Goal: Task Accomplishment & Management: Complete application form

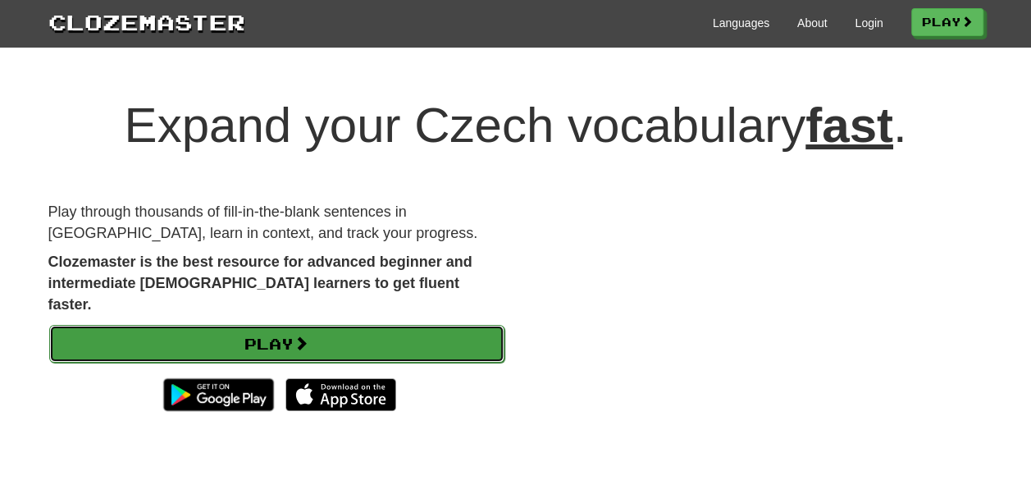
click at [450, 325] on link "Play" at bounding box center [276, 344] width 455 height 38
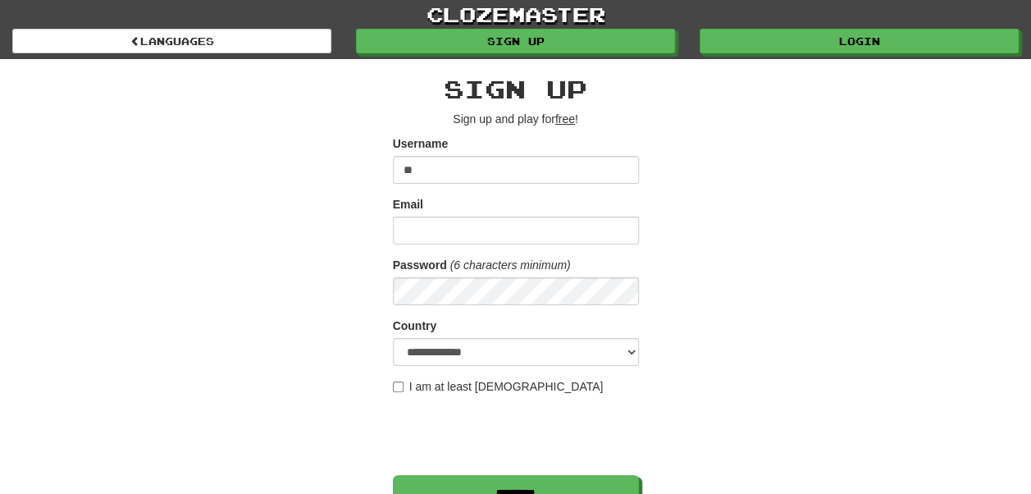
type input "*********"
type input "**********"
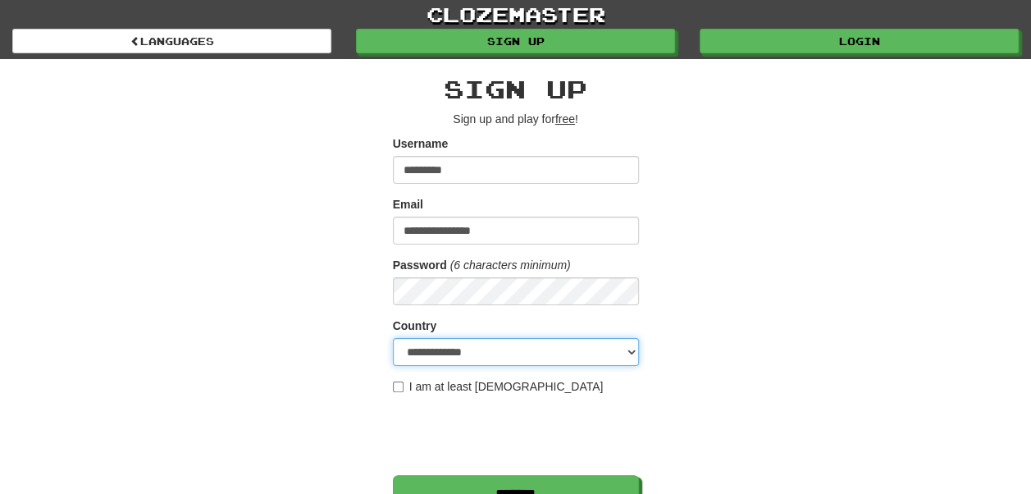
select select "**"
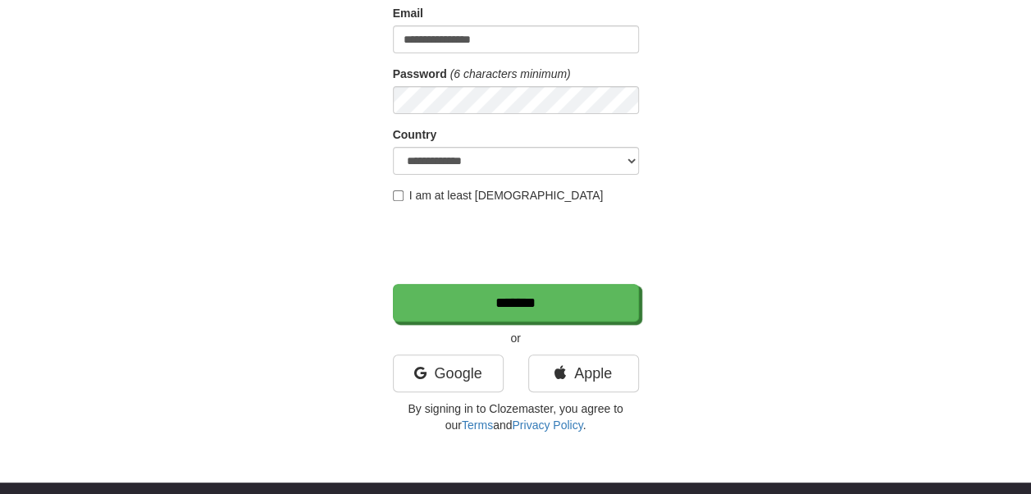
scroll to position [246, 0]
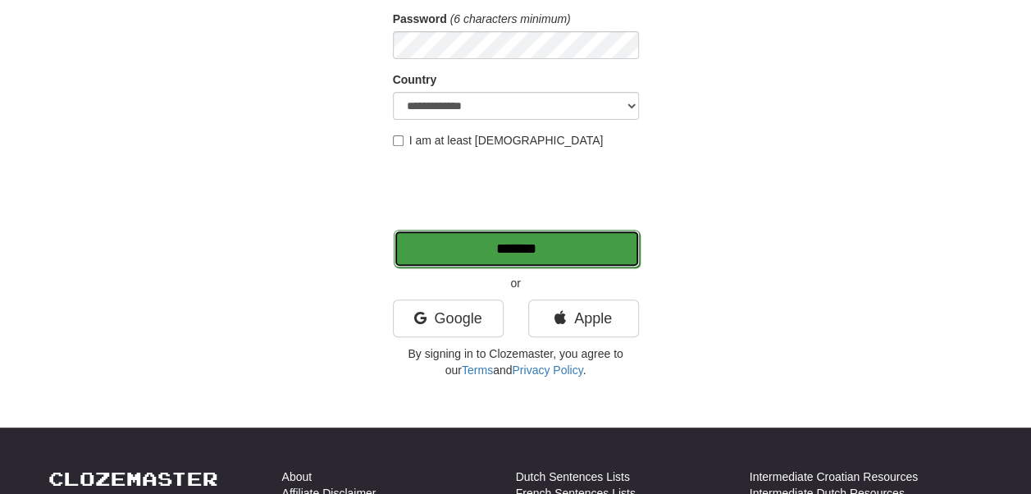
click at [497, 250] on input "*******" at bounding box center [517, 249] width 246 height 38
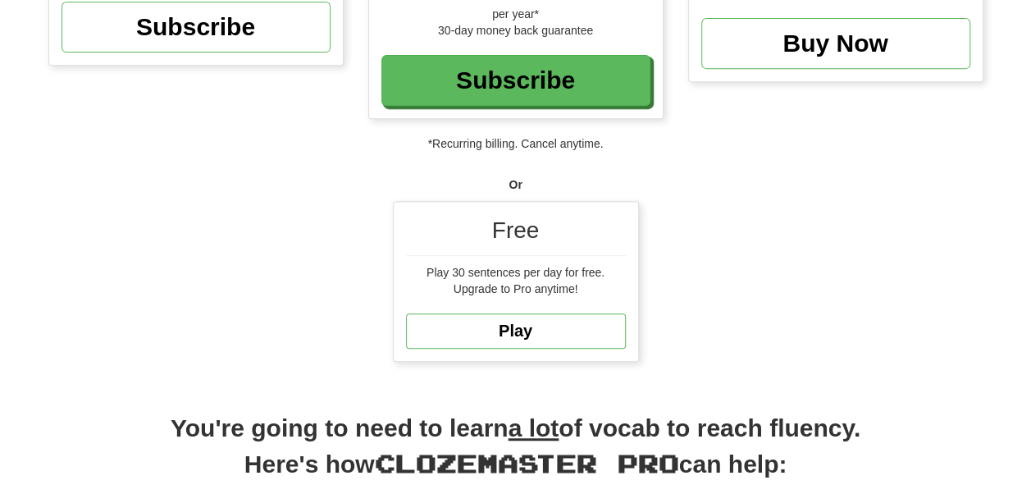
scroll to position [492, 0]
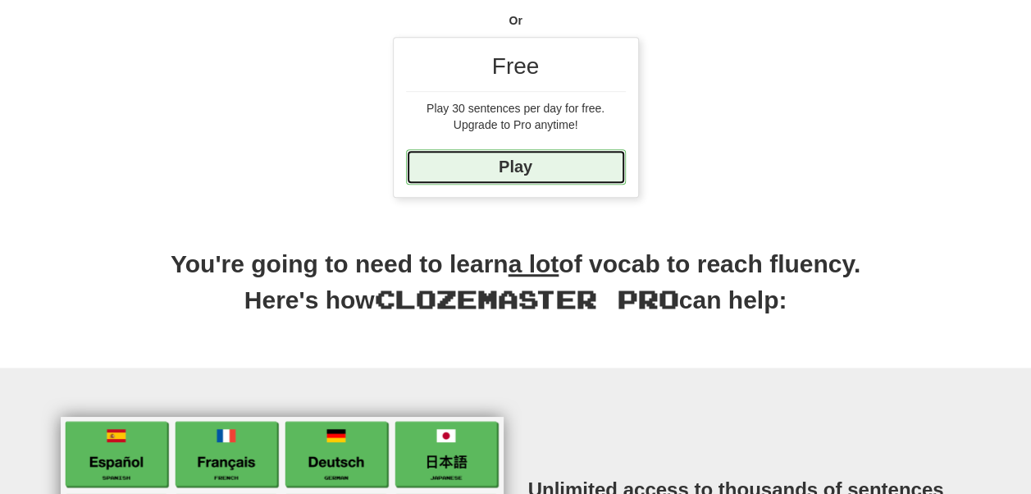
click at [523, 162] on link "Play" at bounding box center [516, 166] width 220 height 35
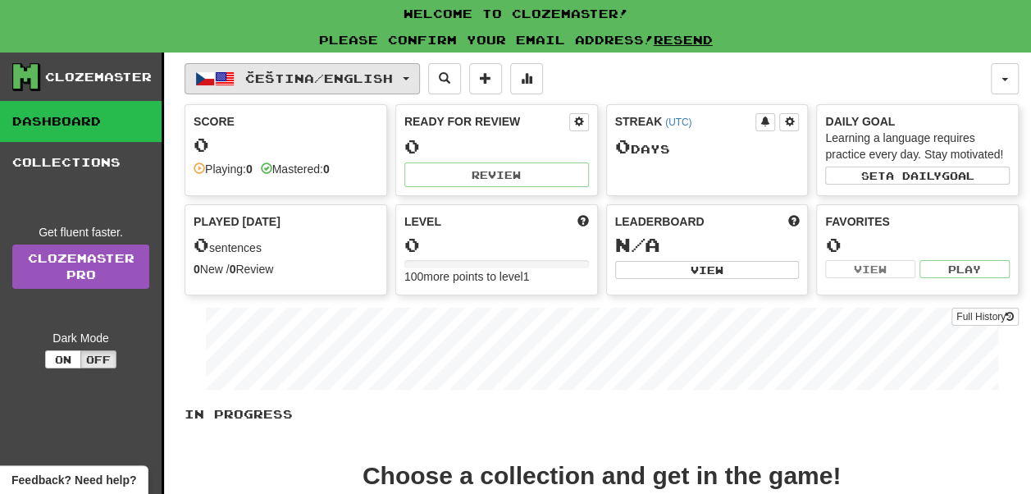
click at [420, 75] on button "Čeština / English" at bounding box center [302, 78] width 235 height 31
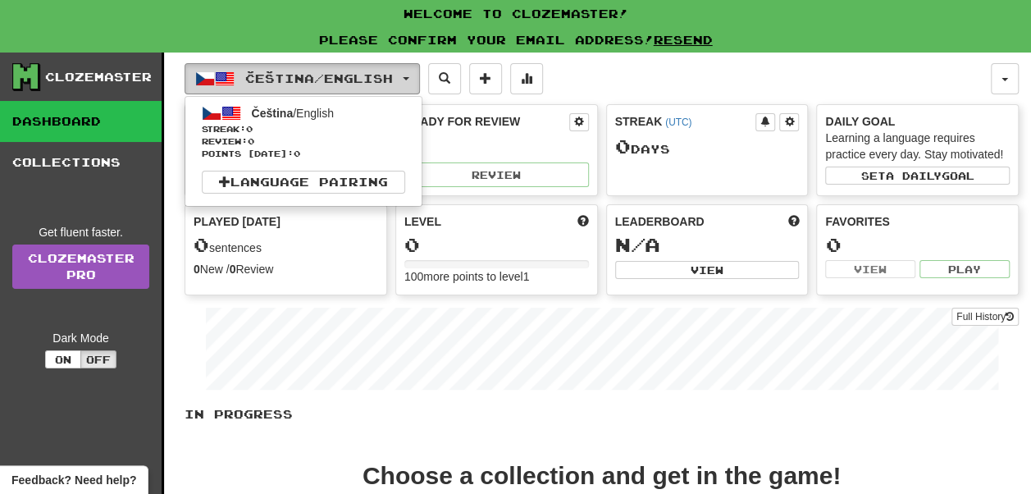
click at [420, 75] on button "Čeština / English" at bounding box center [302, 78] width 235 height 31
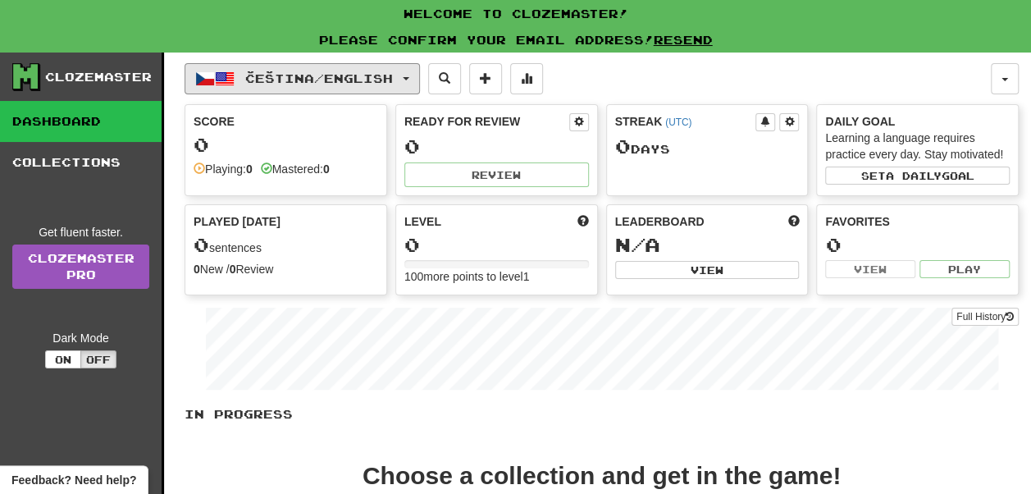
scroll to position [82, 0]
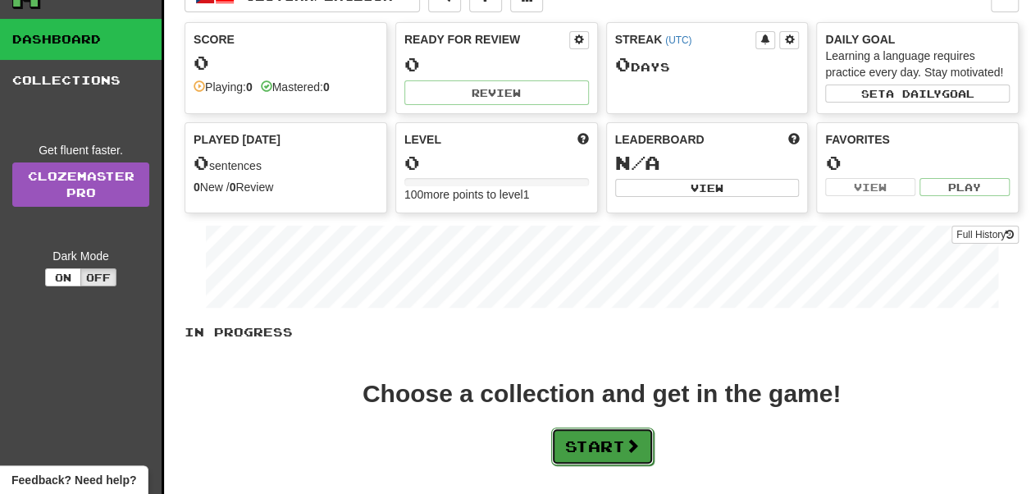
click at [599, 434] on button "Start" at bounding box center [602, 446] width 103 height 38
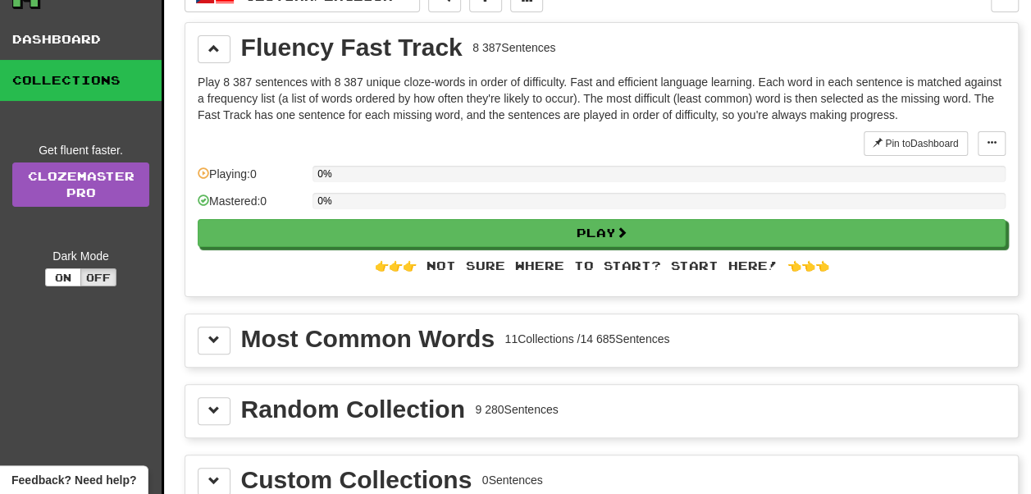
click at [716, 267] on div "👉👉👉 Not sure where to start? Start here! 👈👈👈" at bounding box center [602, 266] width 808 height 16
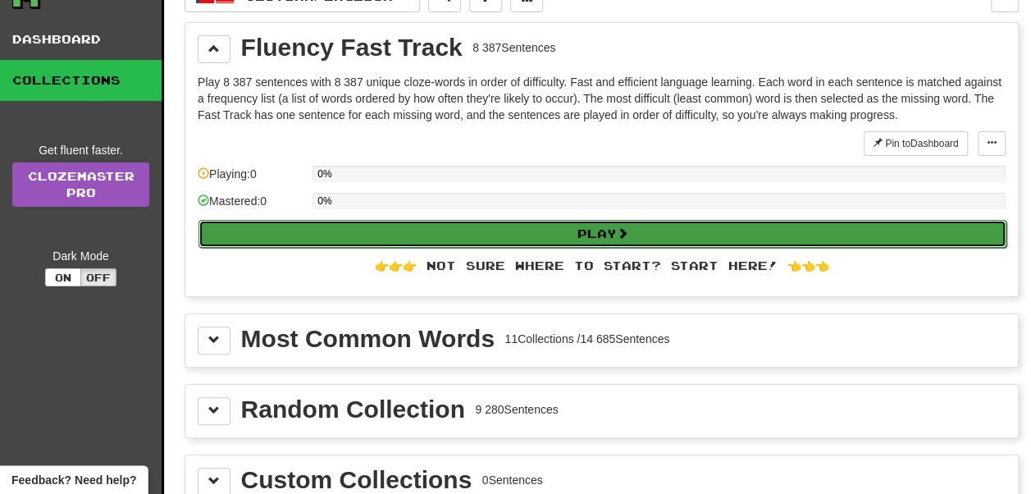
click at [586, 223] on button "Play" at bounding box center [603, 234] width 808 height 28
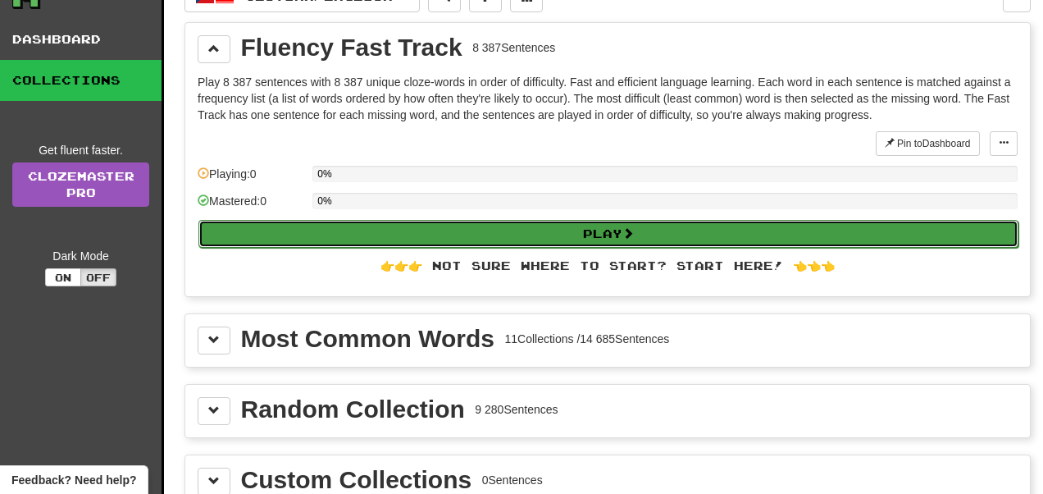
select select "**"
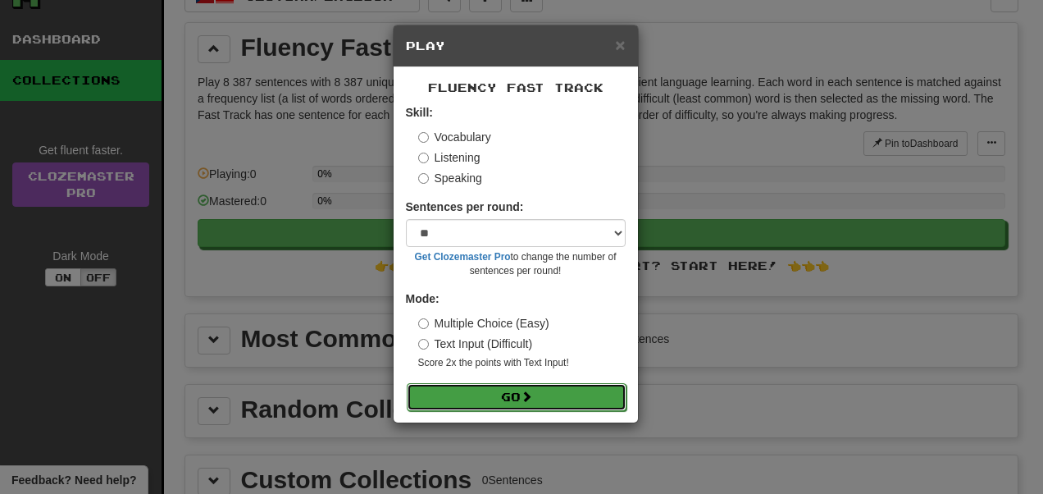
click at [582, 391] on button "Go" at bounding box center [517, 397] width 220 height 28
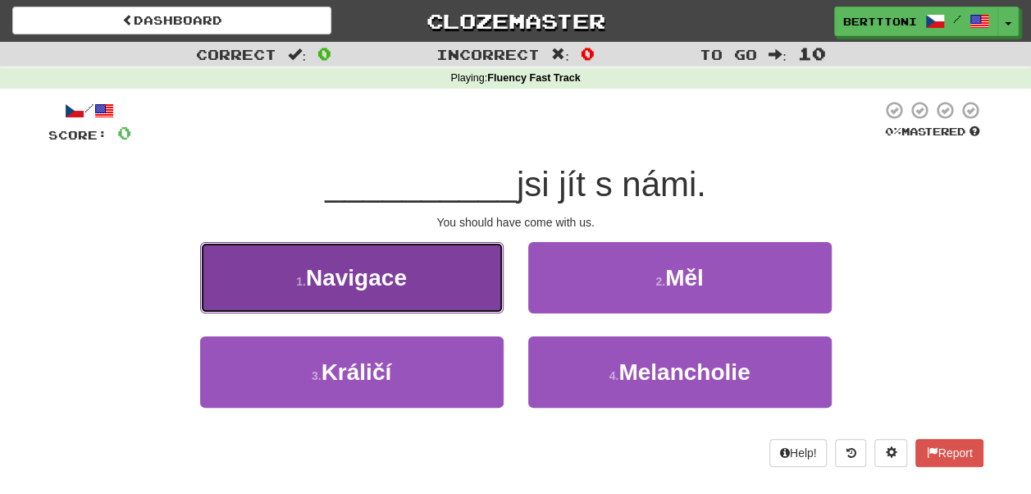
click at [413, 280] on button "1 . Navigace" at bounding box center [352, 277] width 304 height 71
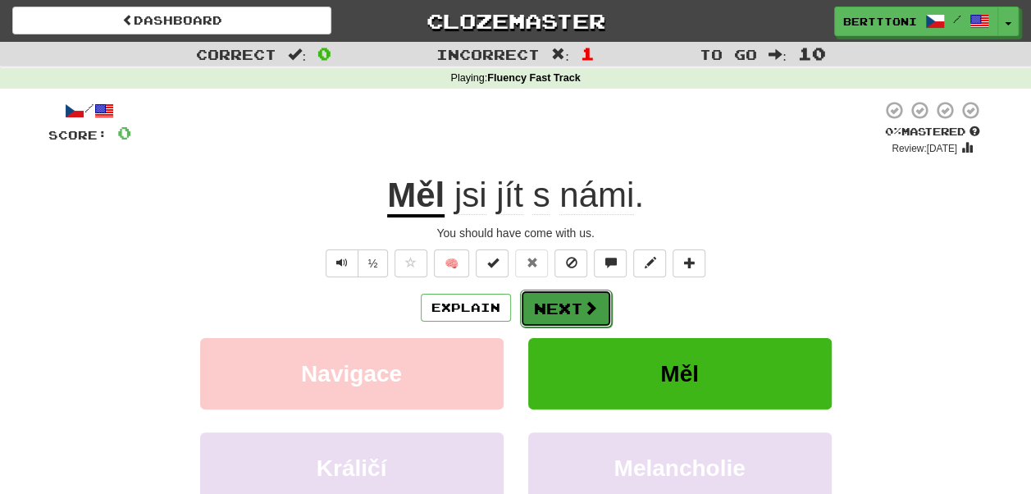
click at [563, 315] on button "Next" at bounding box center [566, 309] width 92 height 38
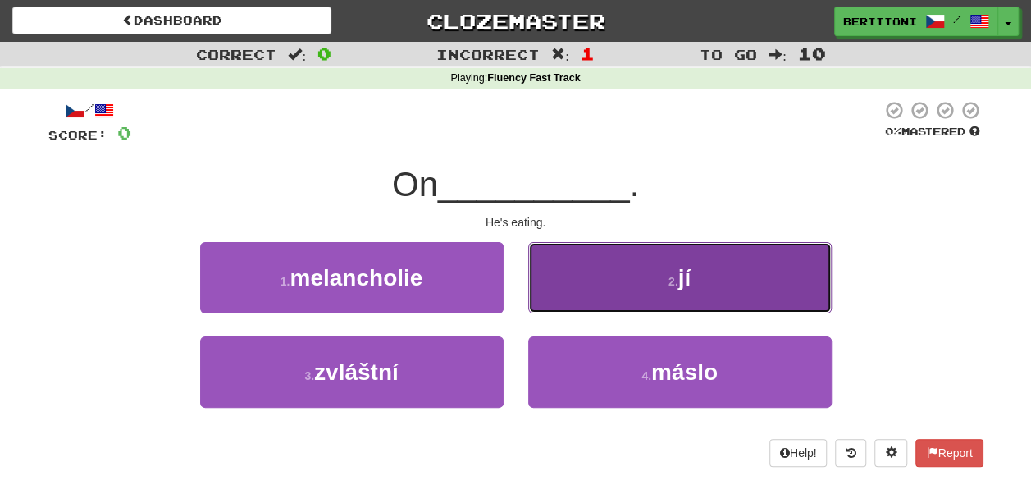
click at [676, 279] on small "2 ." at bounding box center [674, 281] width 10 height 13
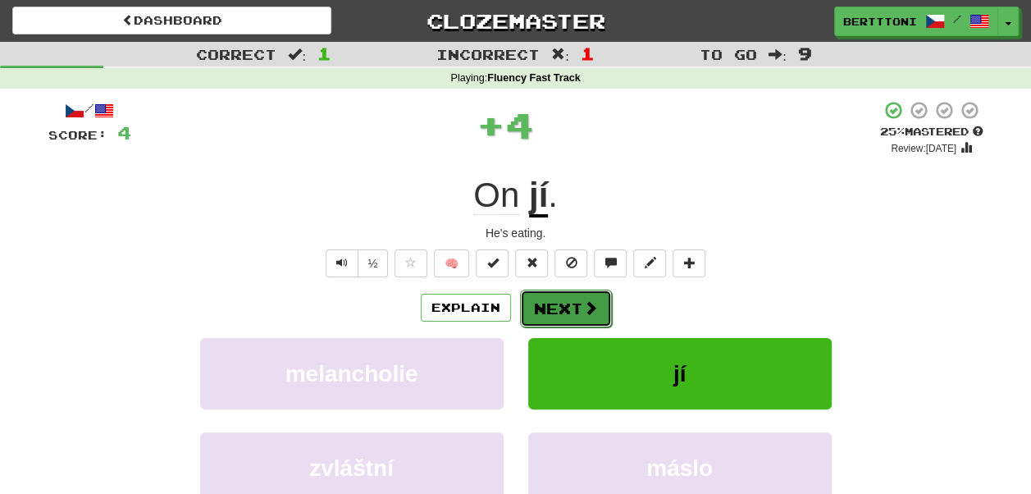
click at [573, 305] on button "Next" at bounding box center [566, 309] width 92 height 38
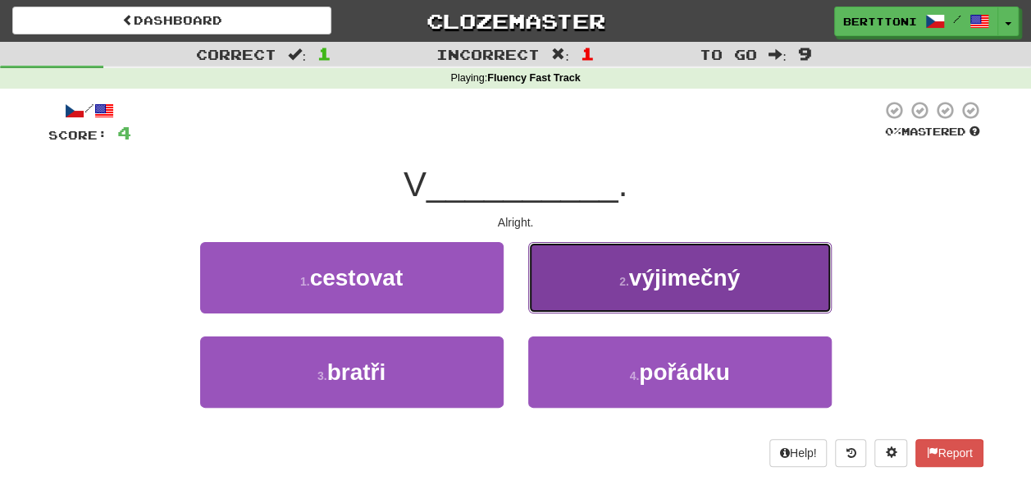
click at [652, 294] on button "2 . výjimečný" at bounding box center [680, 277] width 304 height 71
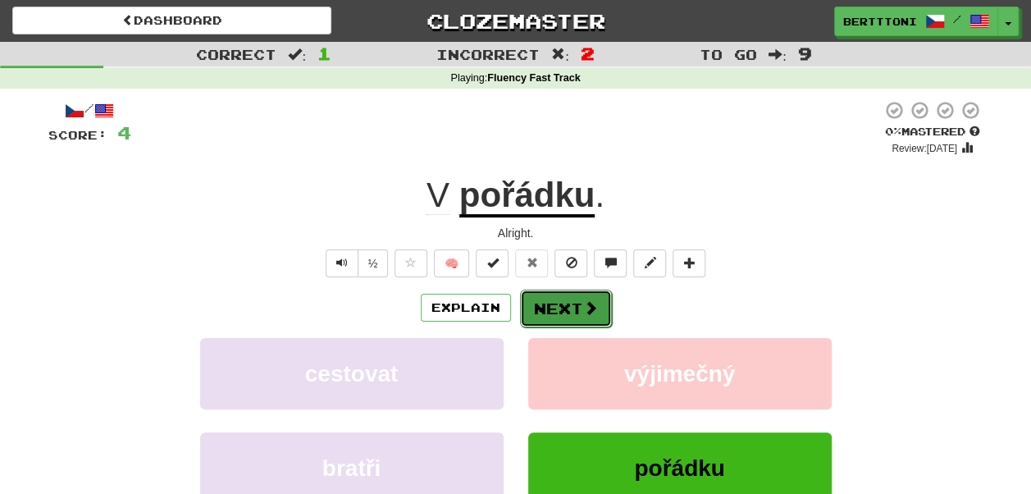
click at [581, 308] on button "Next" at bounding box center [566, 309] width 92 height 38
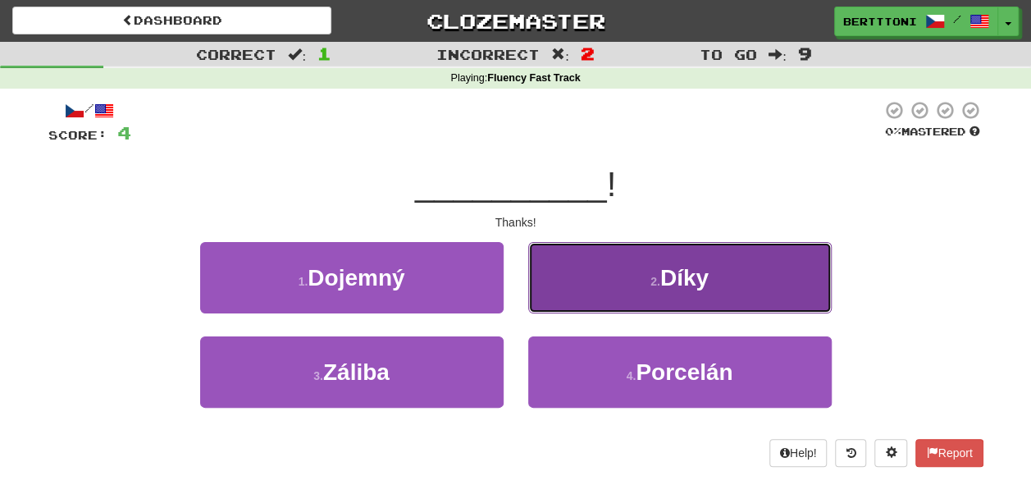
click at [671, 294] on button "2 . Díky" at bounding box center [680, 277] width 304 height 71
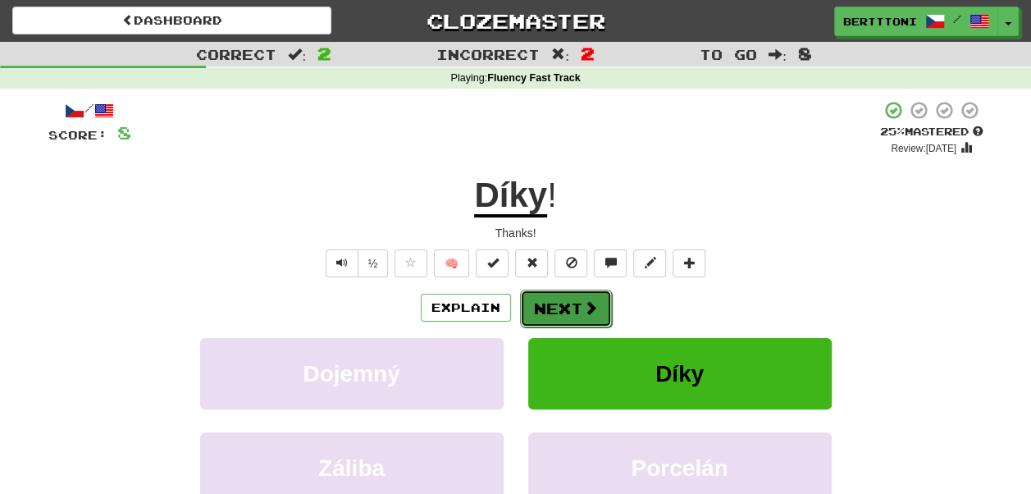
click at [573, 299] on button "Next" at bounding box center [566, 309] width 92 height 38
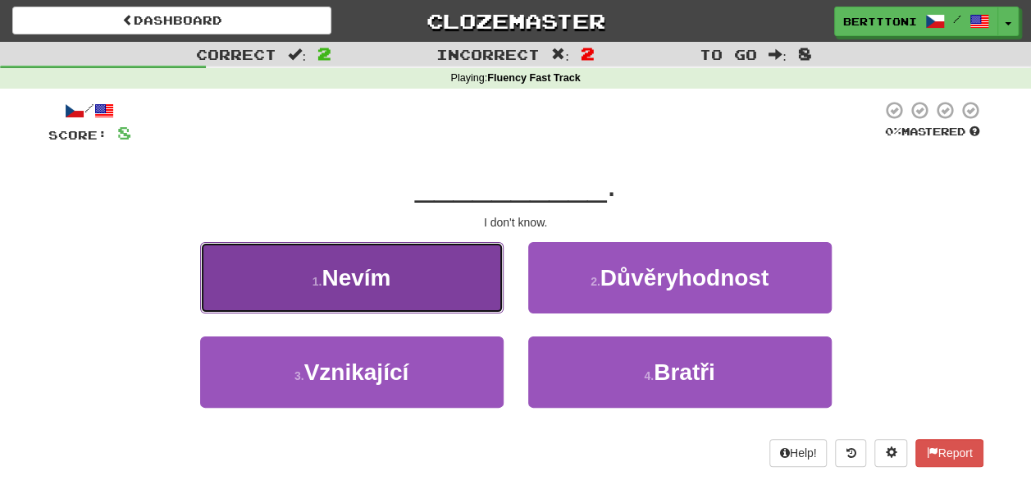
click at [367, 279] on span "Nevím" at bounding box center [356, 277] width 69 height 25
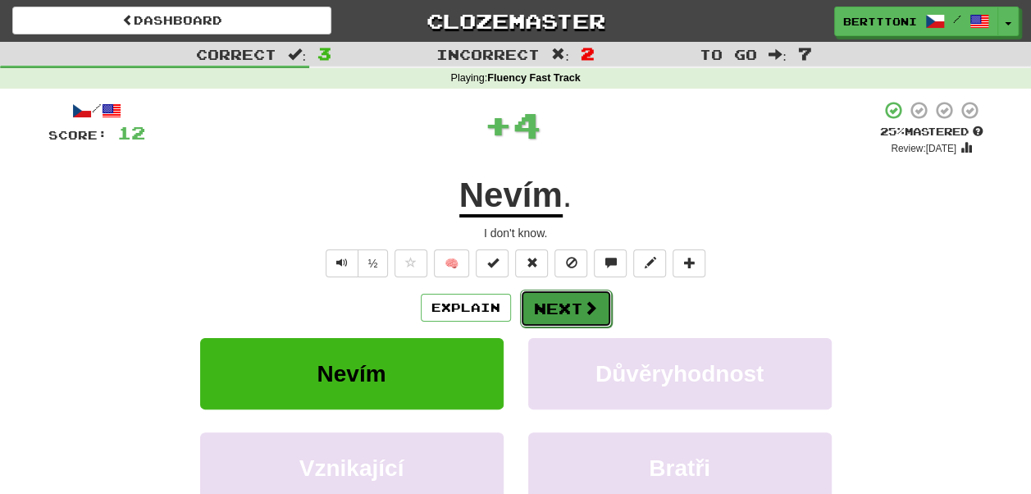
click at [587, 311] on span at bounding box center [590, 307] width 15 height 15
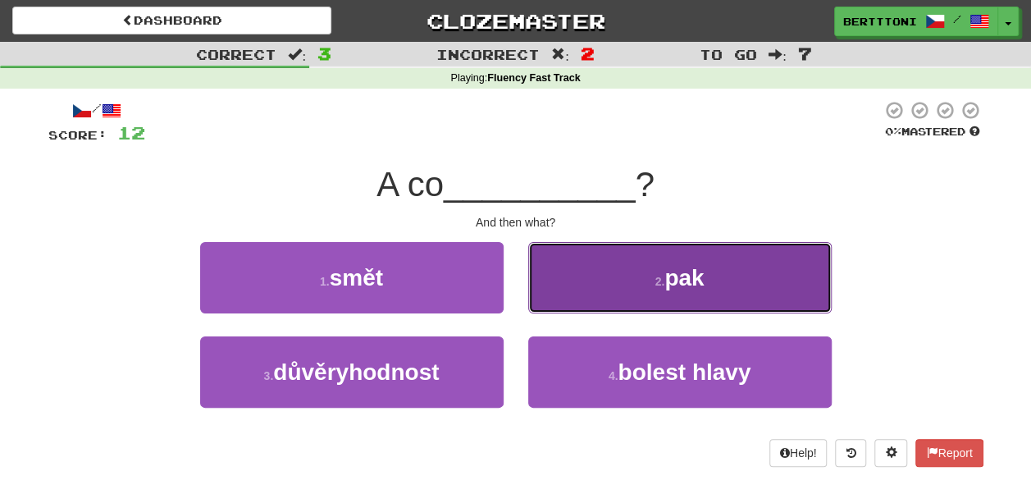
click at [685, 289] on span "pak" at bounding box center [683, 277] width 39 height 25
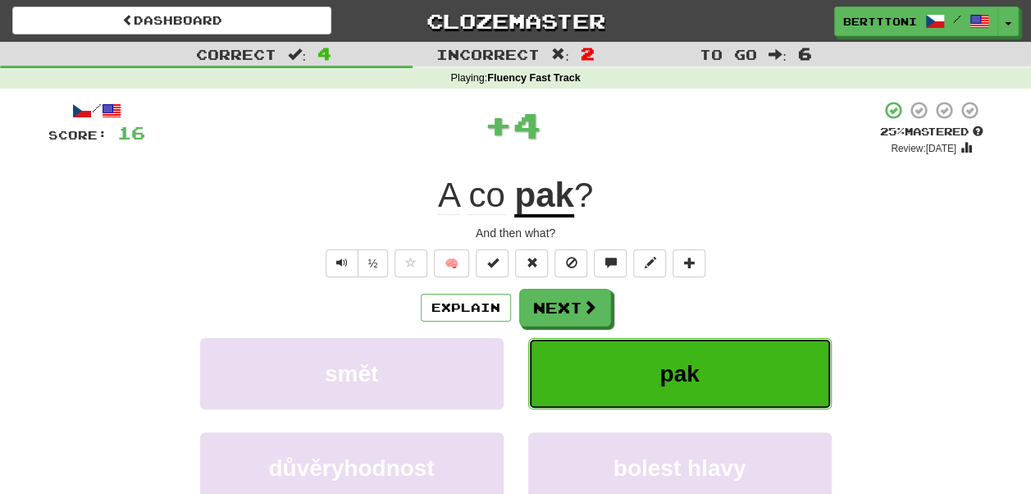
click at [666, 376] on span "pak" at bounding box center [679, 373] width 39 height 25
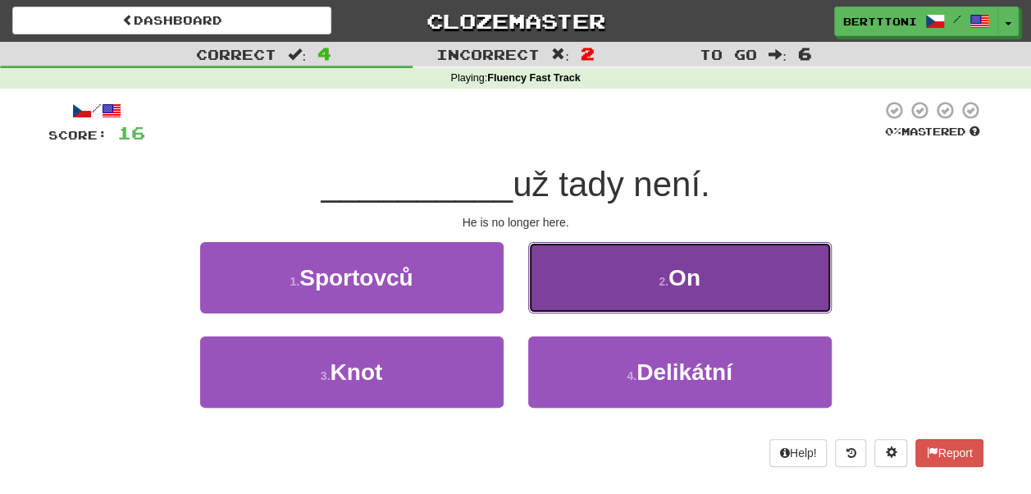
click at [689, 287] on span "On" at bounding box center [685, 277] width 32 height 25
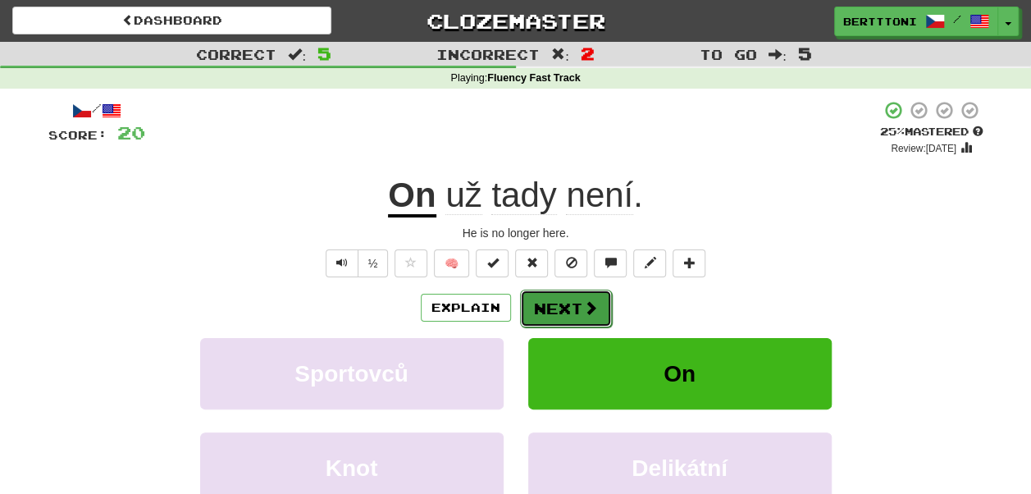
click at [583, 313] on span at bounding box center [590, 307] width 15 height 15
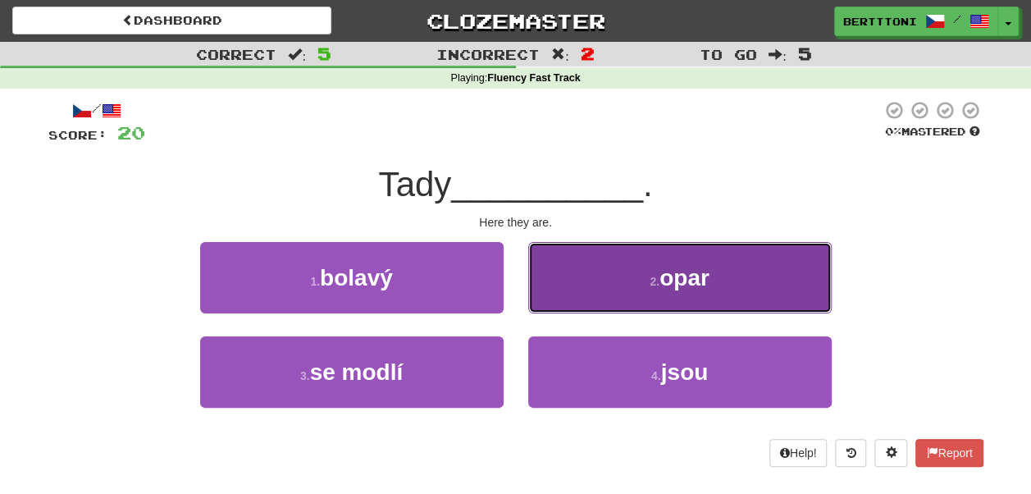
click at [694, 286] on span "opar" at bounding box center [685, 277] width 50 height 25
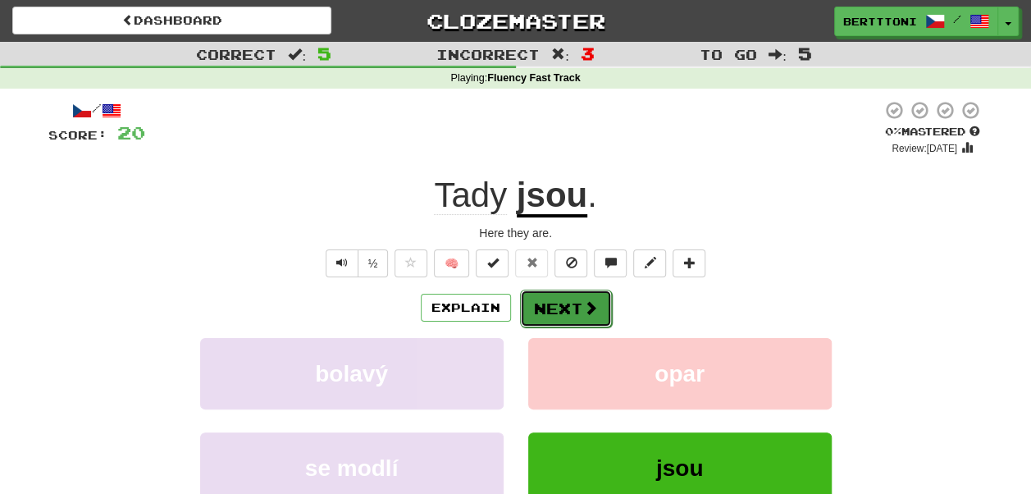
click at [573, 312] on button "Next" at bounding box center [566, 309] width 92 height 38
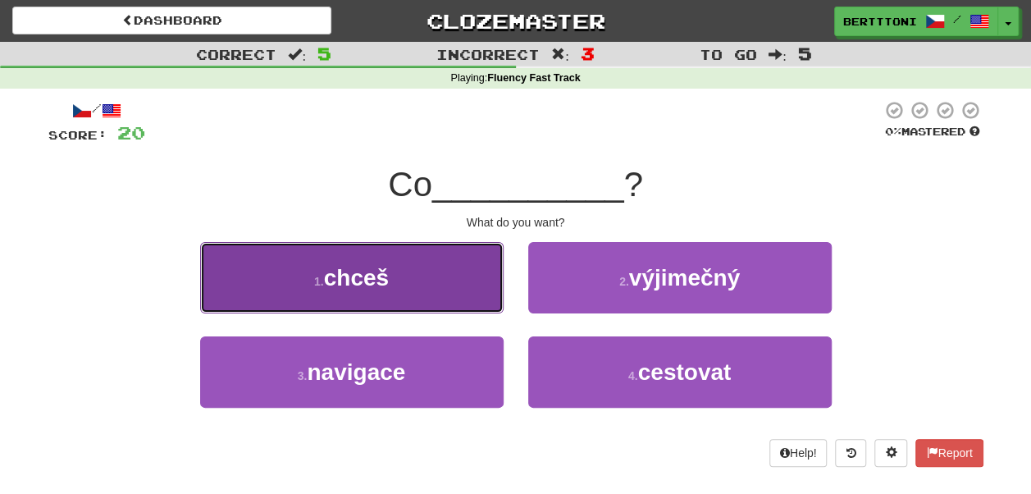
click at [395, 294] on button "1 . chceš" at bounding box center [352, 277] width 304 height 71
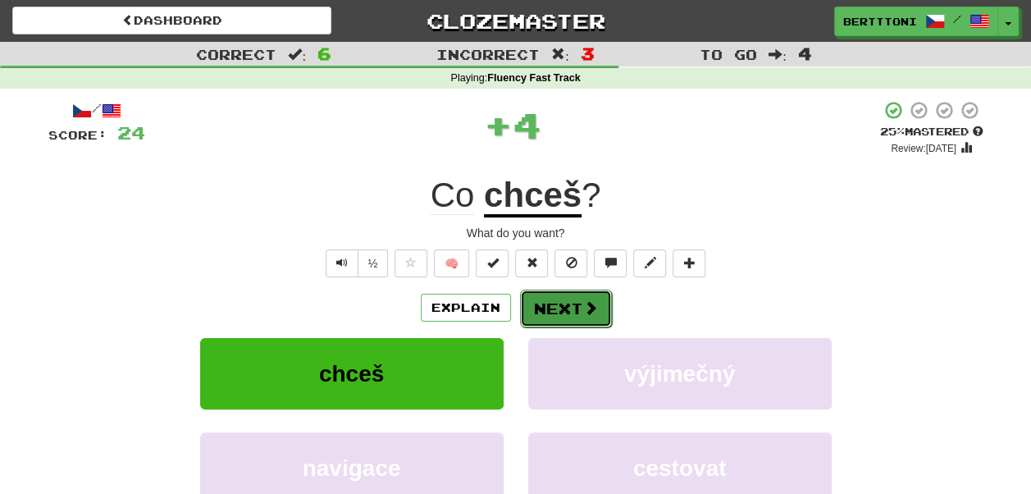
click at [586, 308] on span at bounding box center [590, 307] width 15 height 15
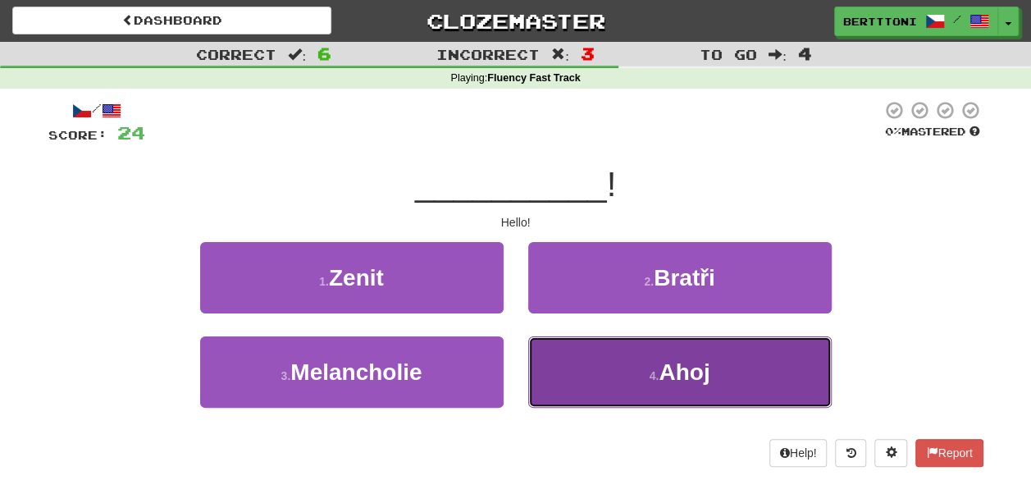
click at [675, 377] on span "Ahoj" at bounding box center [684, 371] width 51 height 25
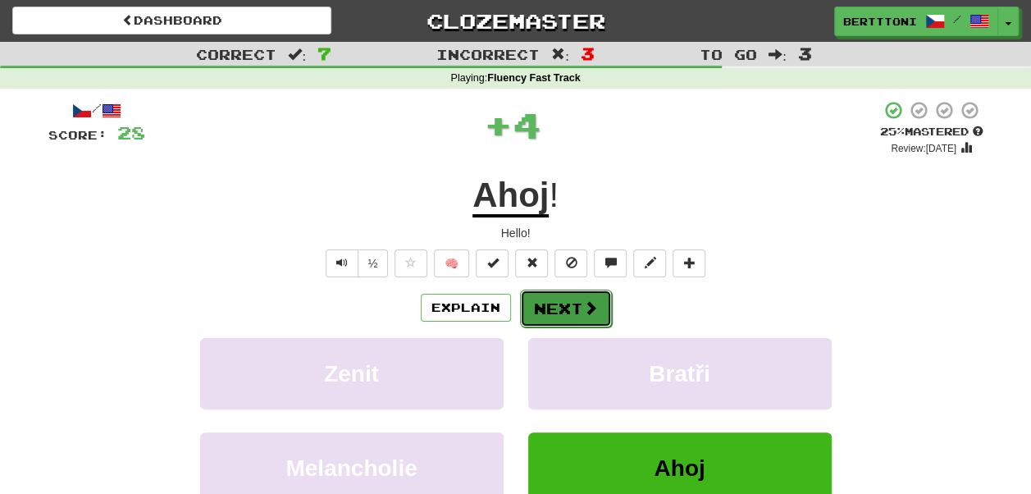
click at [585, 306] on span at bounding box center [590, 307] width 15 height 15
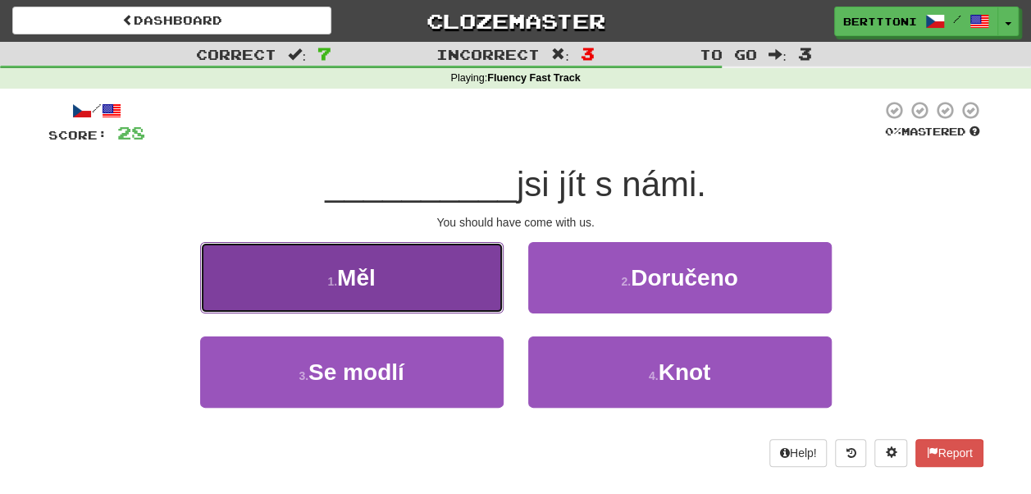
click at [374, 281] on span "Měl" at bounding box center [356, 277] width 39 height 25
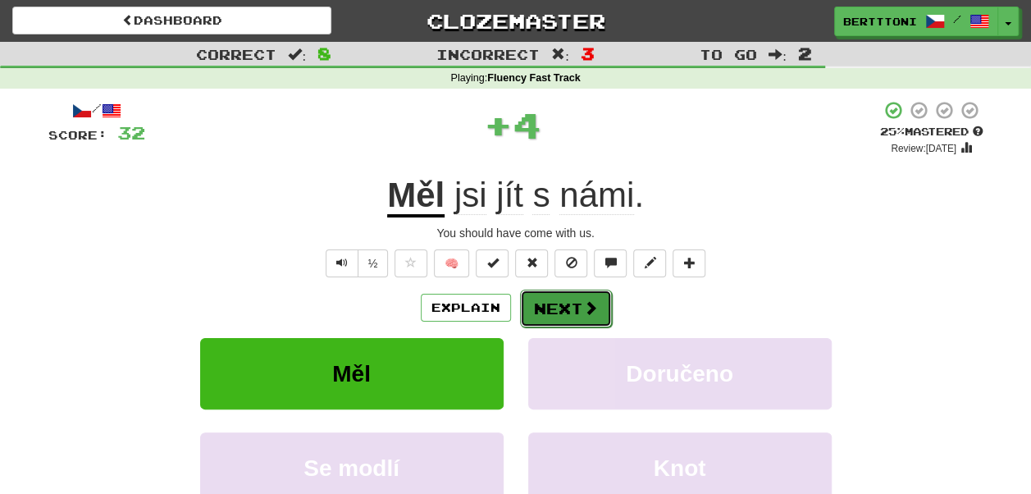
click at [573, 313] on button "Next" at bounding box center [566, 309] width 92 height 38
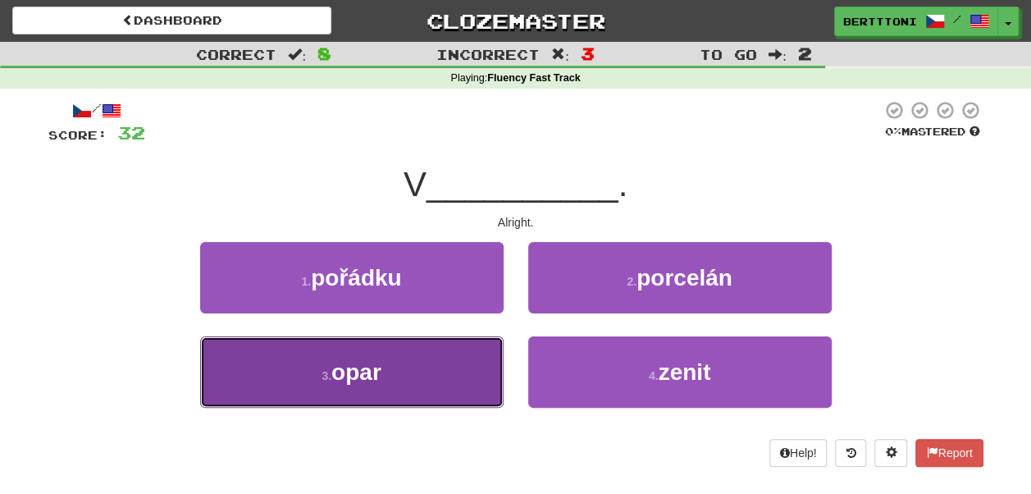
click at [428, 362] on button "3 . opar" at bounding box center [352, 371] width 304 height 71
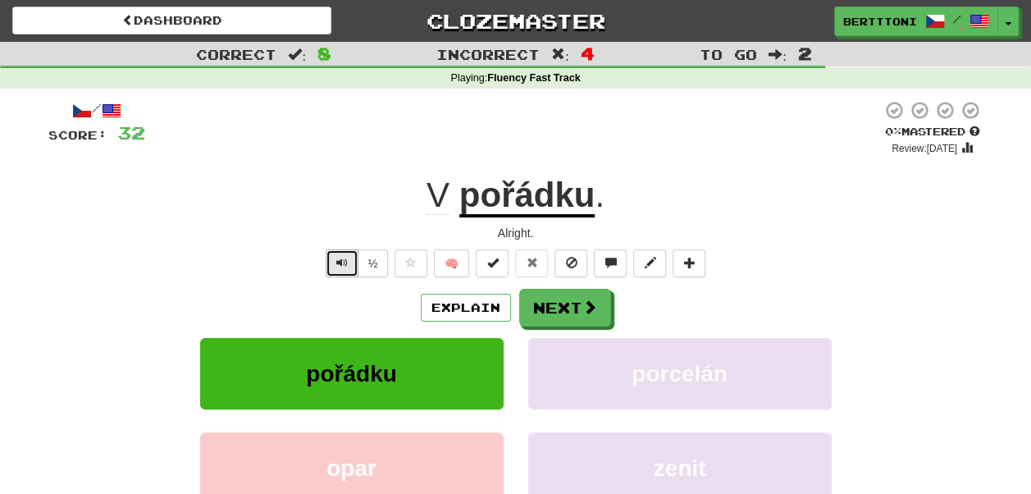
click at [331, 266] on button "Text-to-speech controls" at bounding box center [342, 263] width 33 height 28
click at [564, 316] on button "Next" at bounding box center [566, 309] width 92 height 38
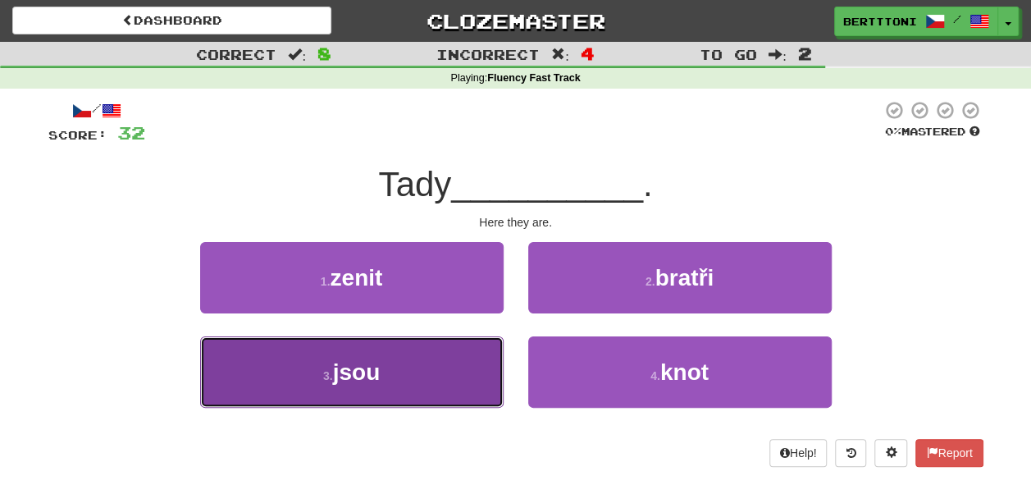
click at [413, 366] on button "3 . jsou" at bounding box center [352, 371] width 304 height 71
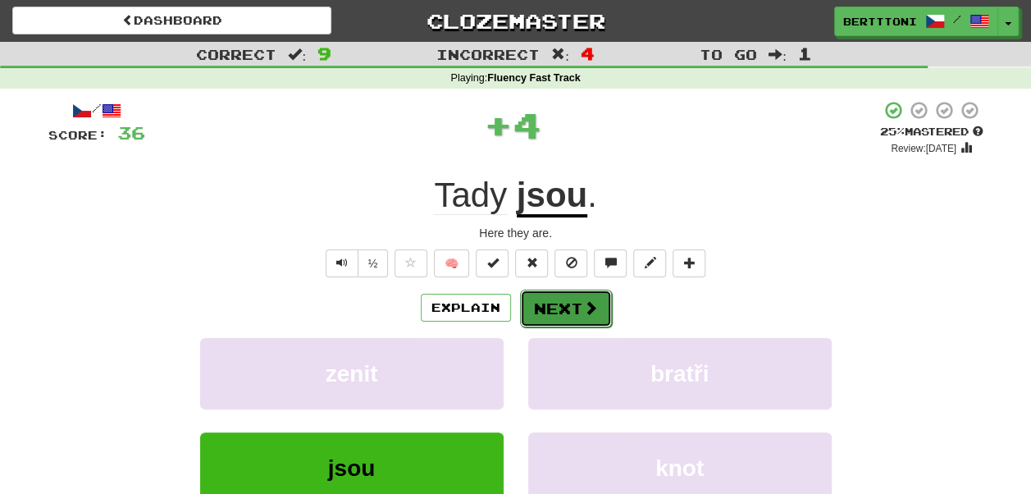
click at [570, 310] on button "Next" at bounding box center [566, 309] width 92 height 38
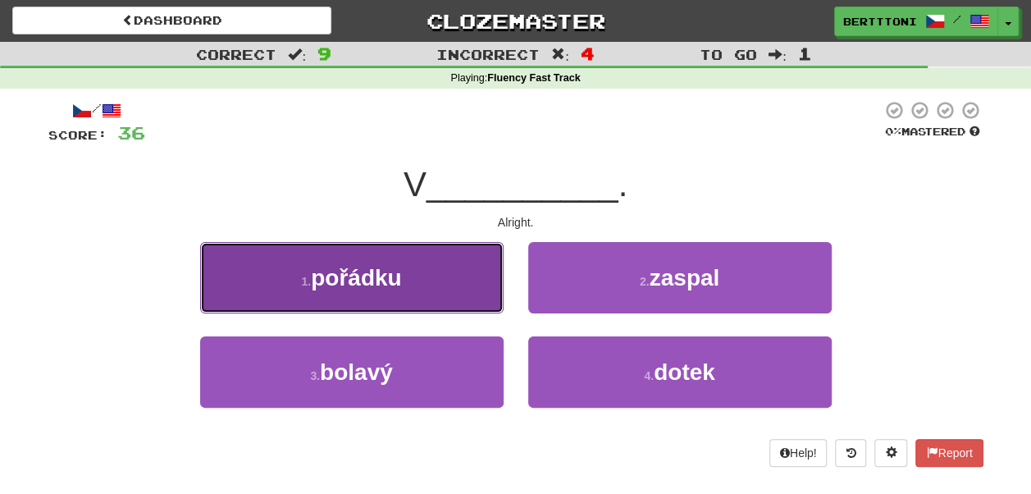
click at [367, 291] on button "1 . pořádku" at bounding box center [352, 277] width 304 height 71
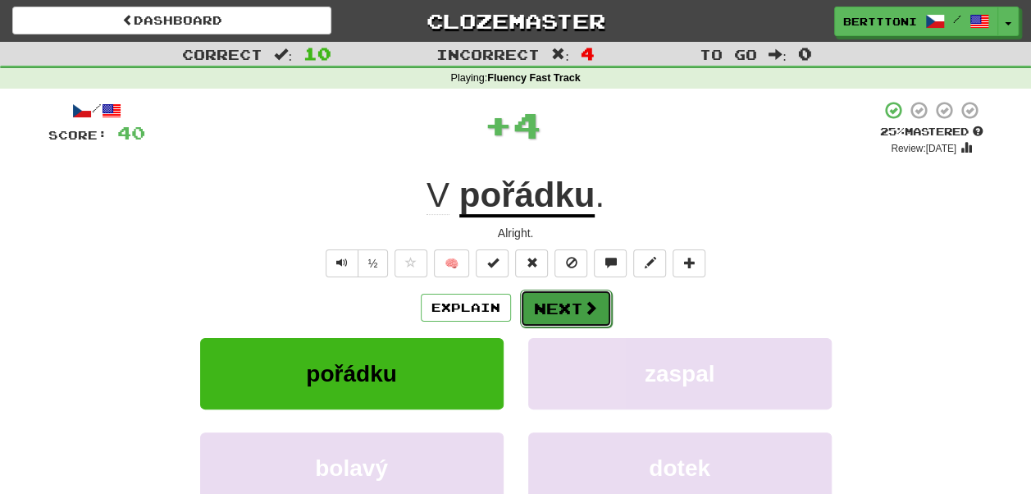
click at [562, 313] on button "Next" at bounding box center [566, 309] width 92 height 38
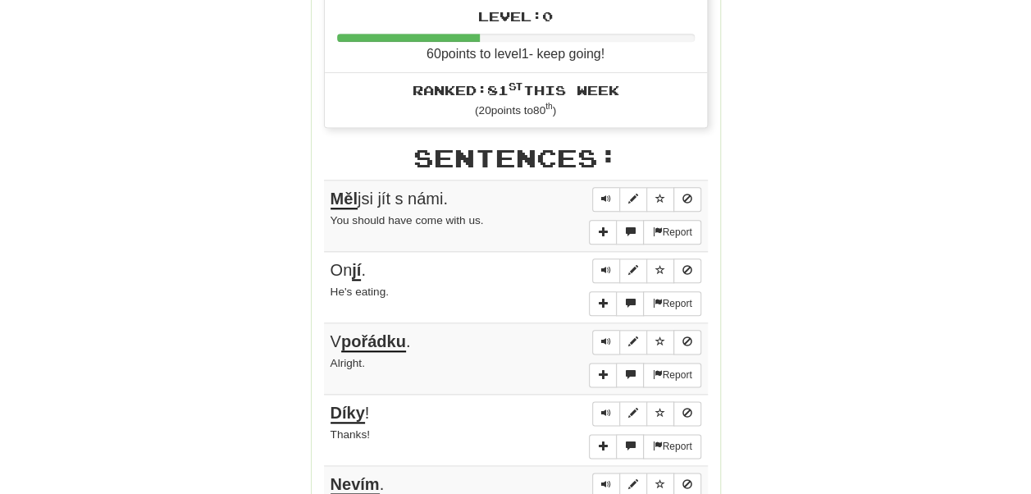
scroll to position [820, 0]
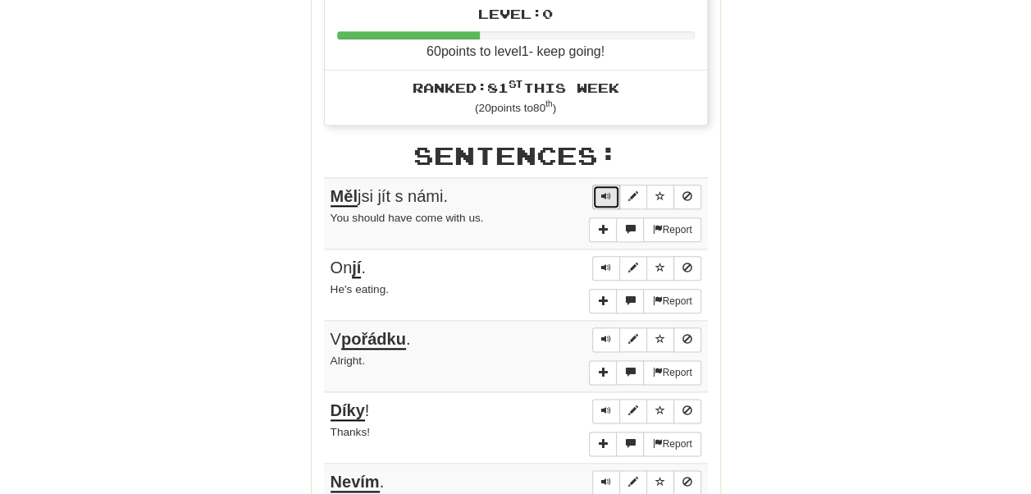
click at [610, 191] on span "Sentence controls" at bounding box center [606, 196] width 10 height 10
click at [606, 262] on span "Sentence controls" at bounding box center [606, 267] width 10 height 10
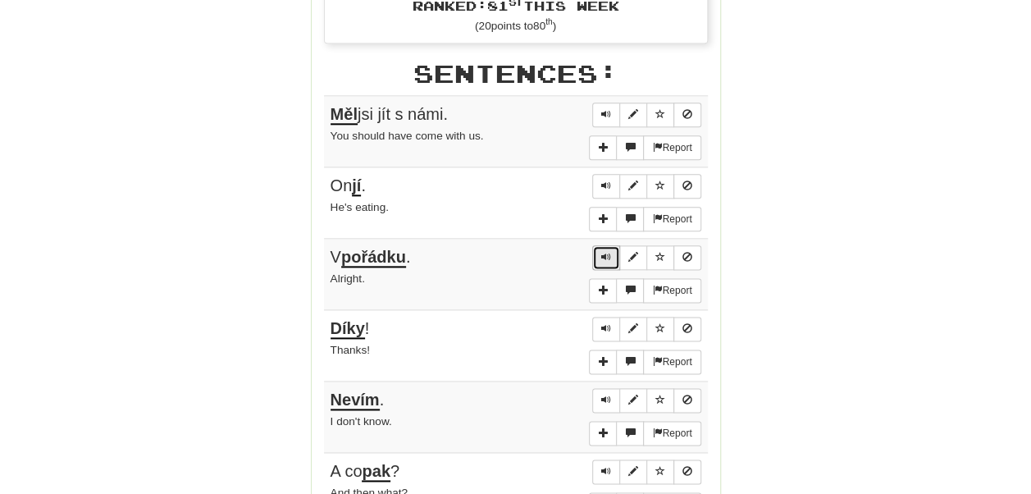
click at [609, 252] on span "Sentence controls" at bounding box center [606, 257] width 10 height 10
click at [607, 395] on span "Sentence controls" at bounding box center [606, 400] width 10 height 10
click at [608, 323] on span "Sentence controls" at bounding box center [606, 328] width 10 height 10
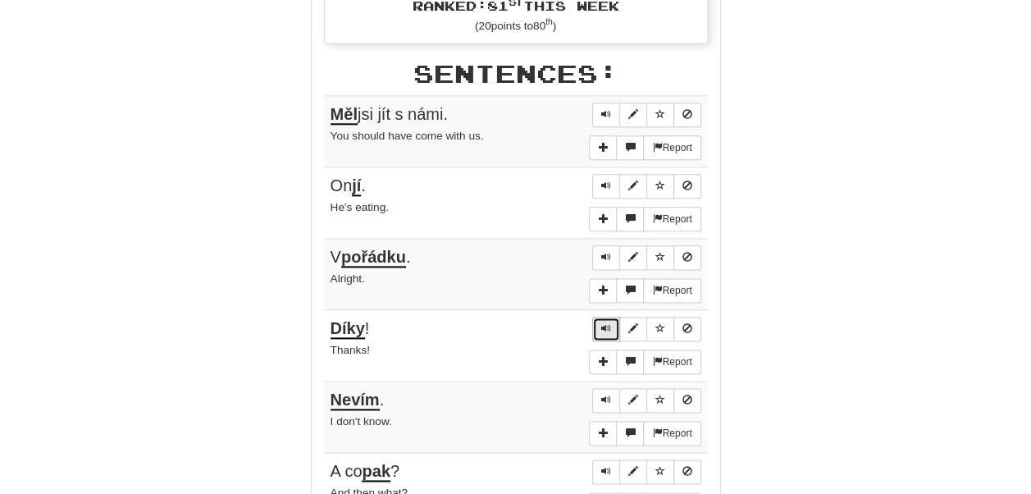
click at [608, 323] on span "Sentence controls" at bounding box center [606, 328] width 10 height 10
click at [605, 323] on span "Sentence controls" at bounding box center [606, 328] width 10 height 10
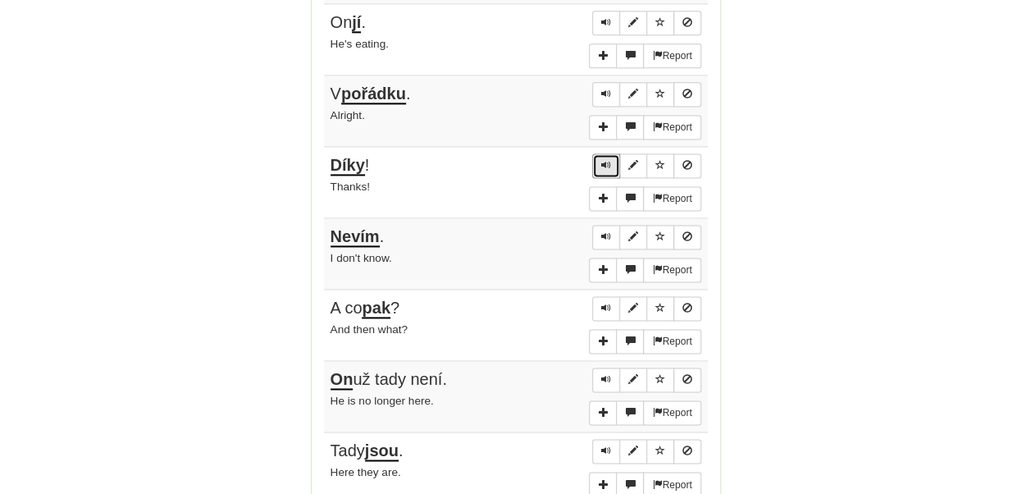
scroll to position [1066, 0]
click at [604, 297] on button "Sentence controls" at bounding box center [606, 307] width 28 height 25
click at [602, 367] on button "Sentence controls" at bounding box center [606, 379] width 28 height 25
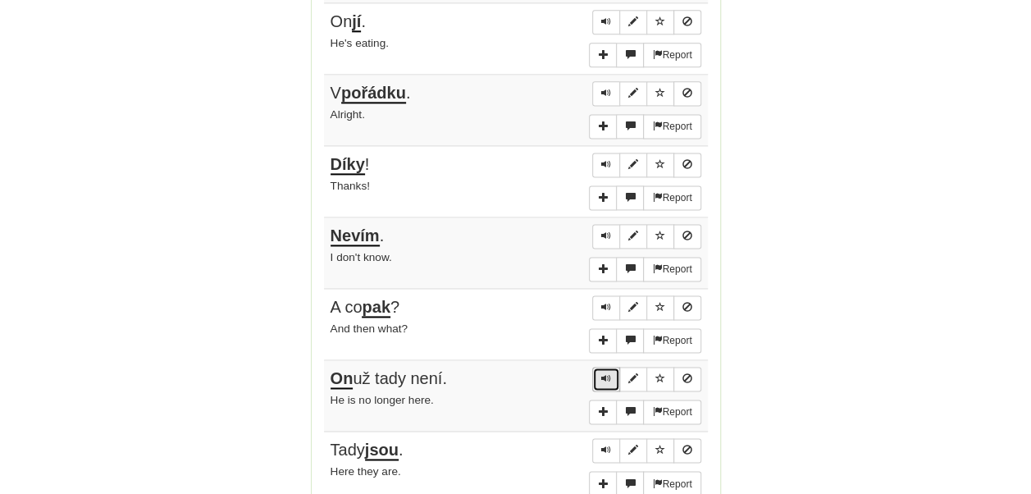
click at [602, 367] on button "Sentence controls" at bounding box center [606, 379] width 28 height 25
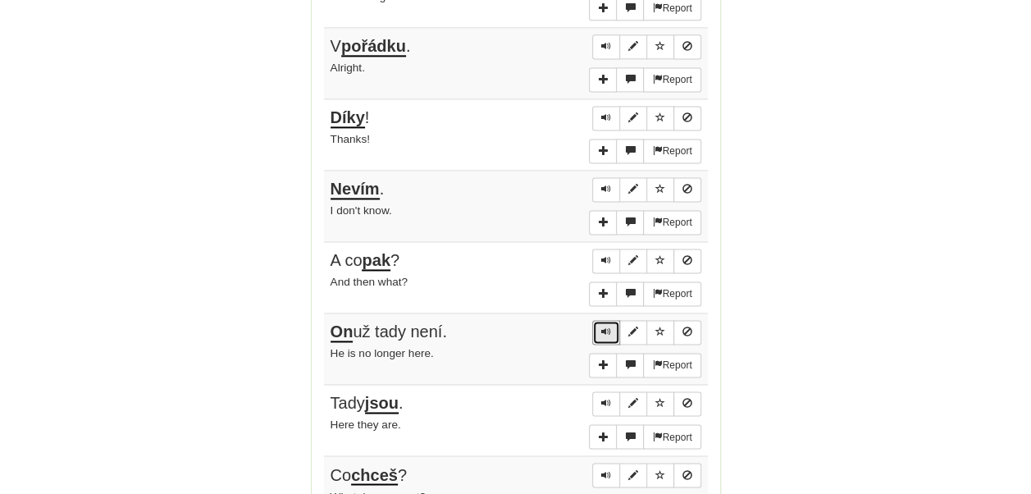
scroll to position [1148, 0]
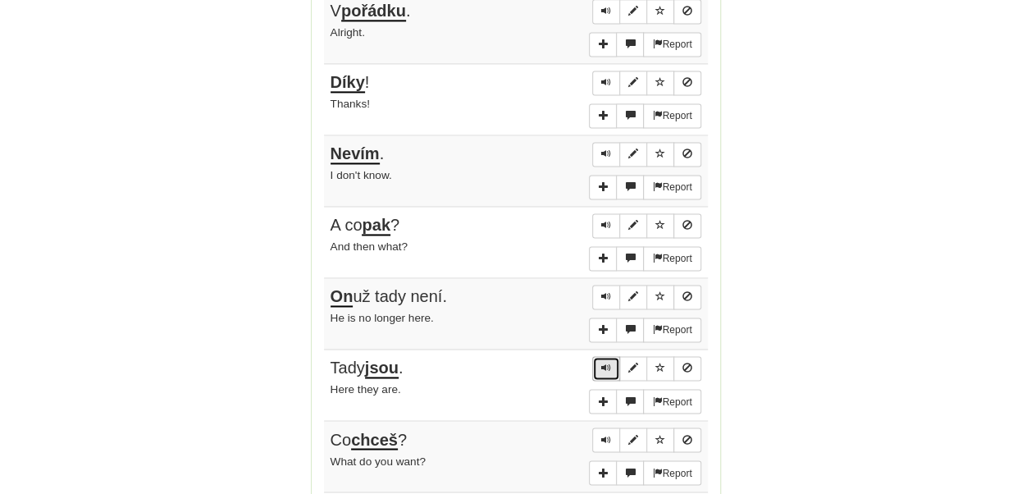
click at [607, 363] on span "Sentence controls" at bounding box center [606, 368] width 10 height 10
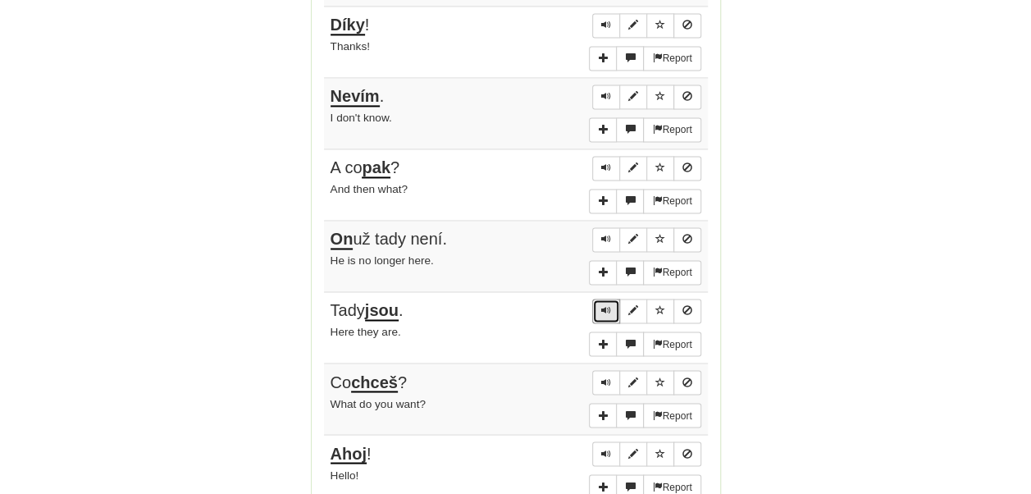
scroll to position [1230, 0]
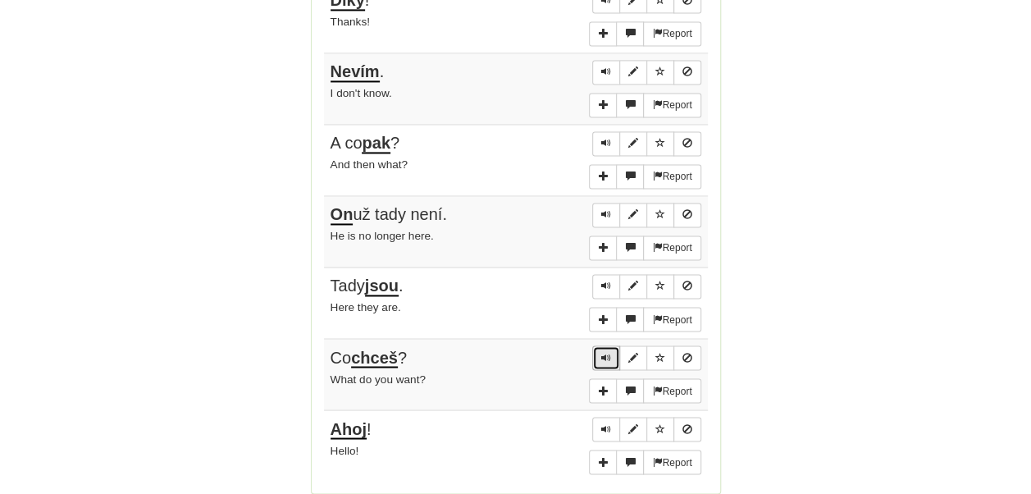
click at [603, 352] on span "Sentence controls" at bounding box center [606, 357] width 10 height 10
click at [602, 345] on button "Sentence controls" at bounding box center [606, 357] width 28 height 25
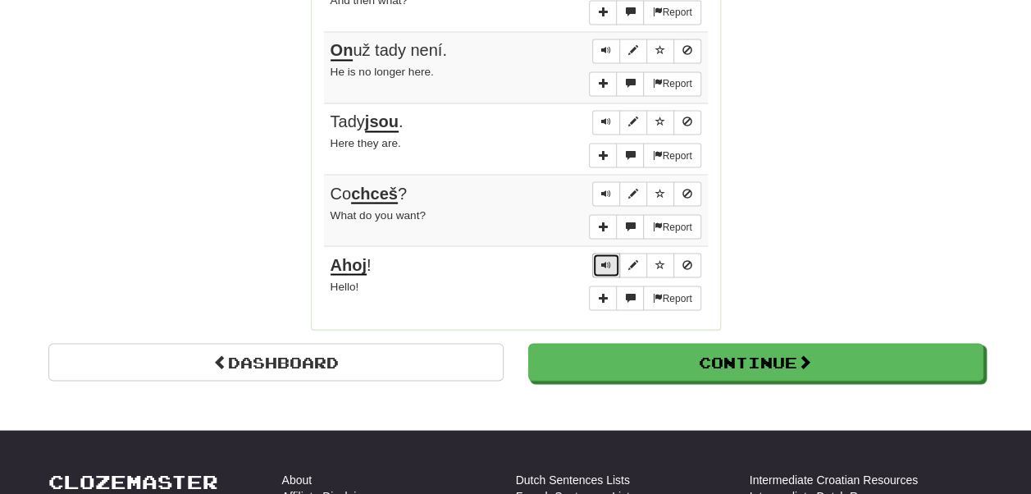
click at [600, 253] on button "Sentence controls" at bounding box center [606, 265] width 28 height 25
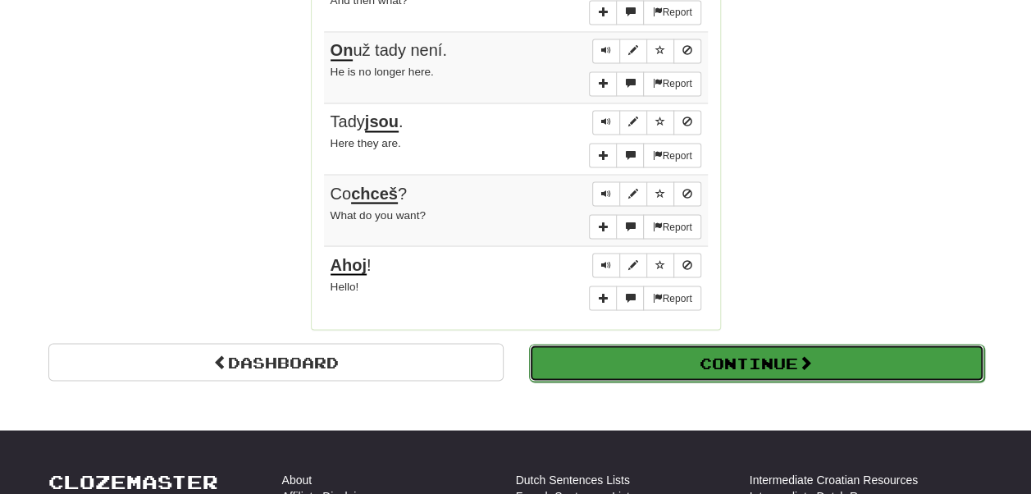
click at [646, 344] on button "Continue" at bounding box center [756, 363] width 455 height 38
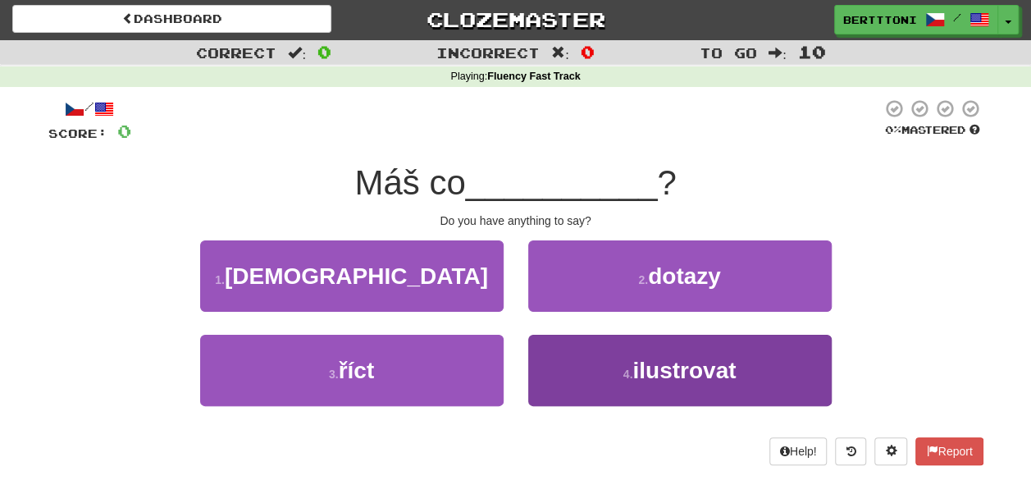
scroll to position [0, 0]
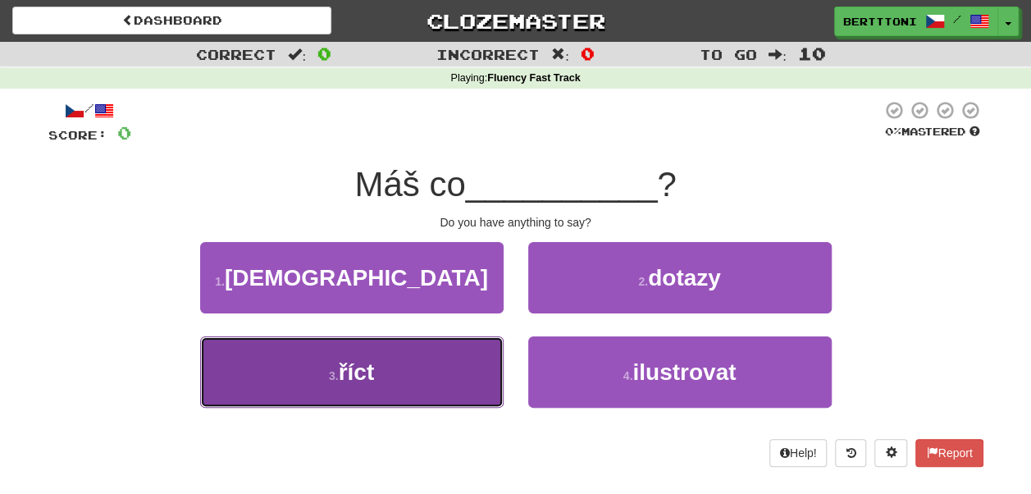
click at [413, 374] on button "3 . říct" at bounding box center [352, 371] width 304 height 71
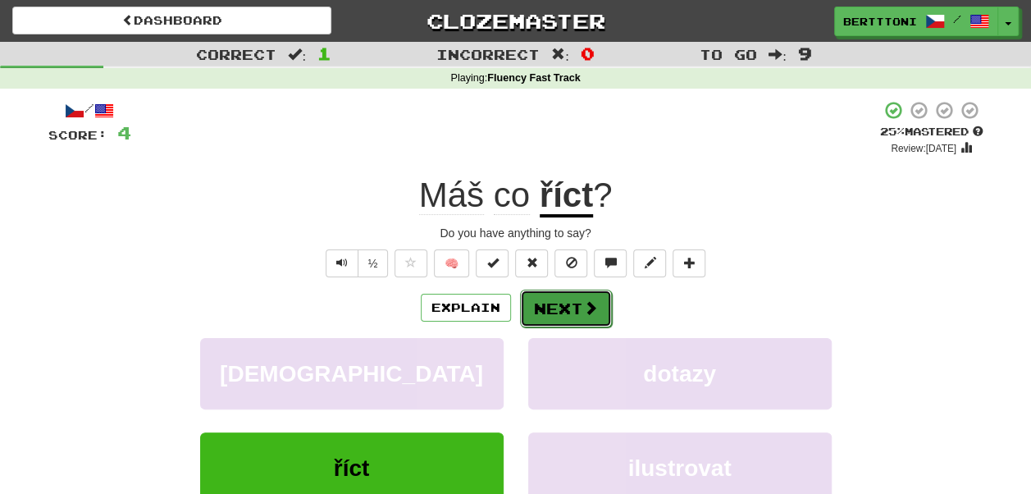
click at [564, 299] on button "Next" at bounding box center [566, 309] width 92 height 38
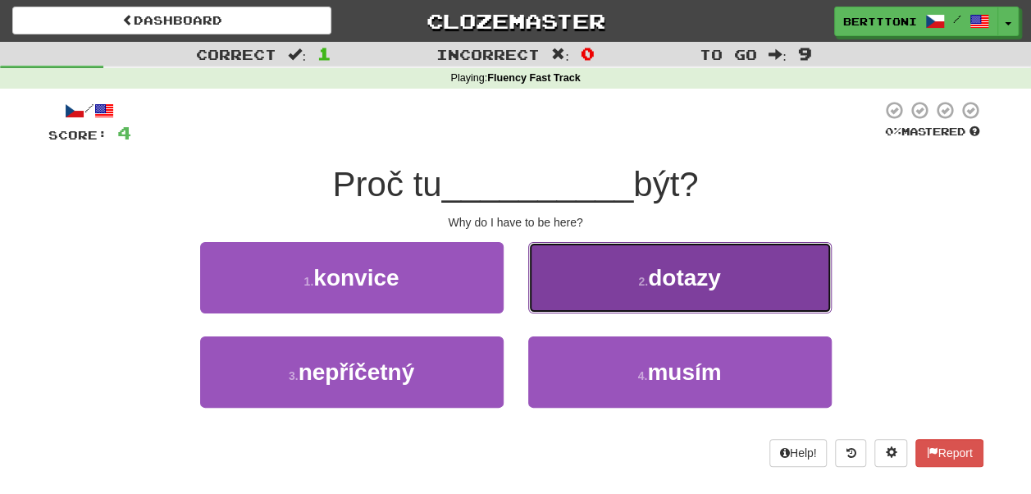
click at [646, 281] on small "2 ." at bounding box center [643, 281] width 10 height 13
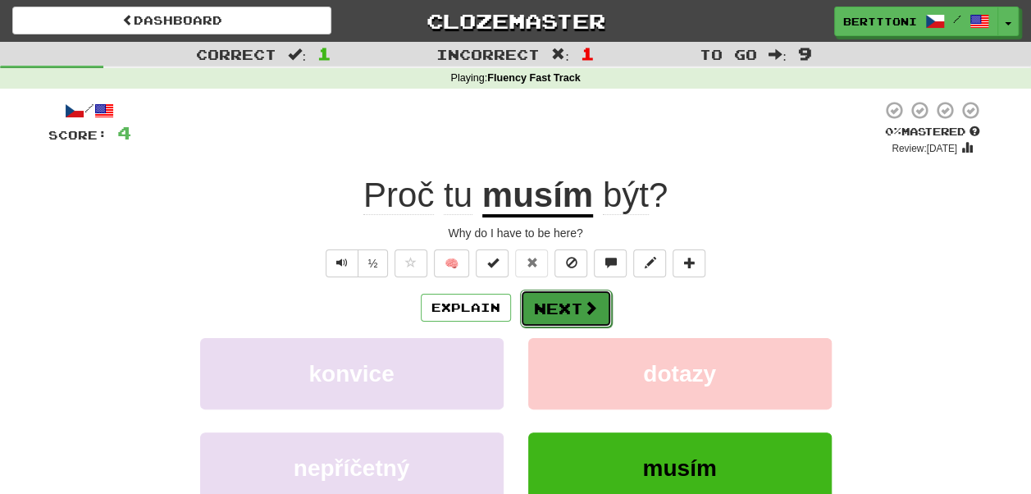
click at [564, 312] on button "Next" at bounding box center [566, 309] width 92 height 38
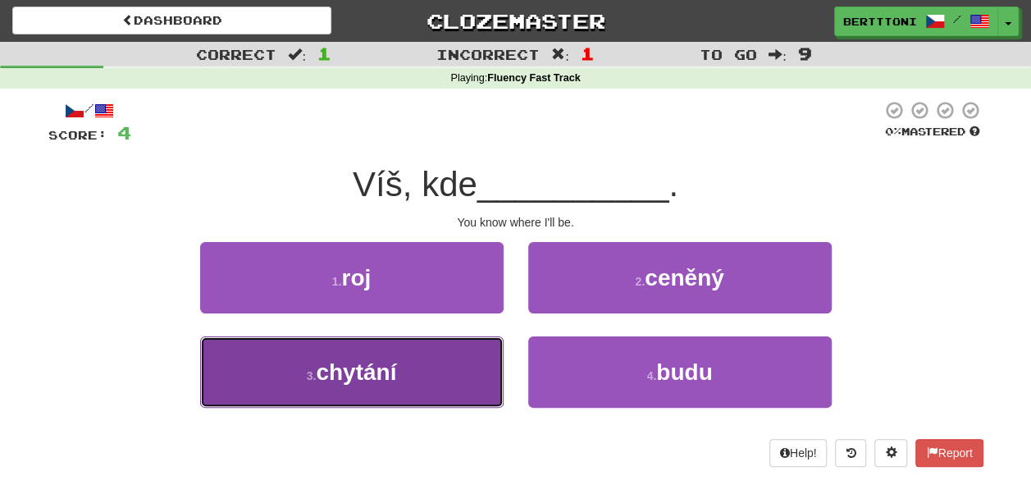
click at [435, 367] on button "3 . chytání" at bounding box center [352, 371] width 304 height 71
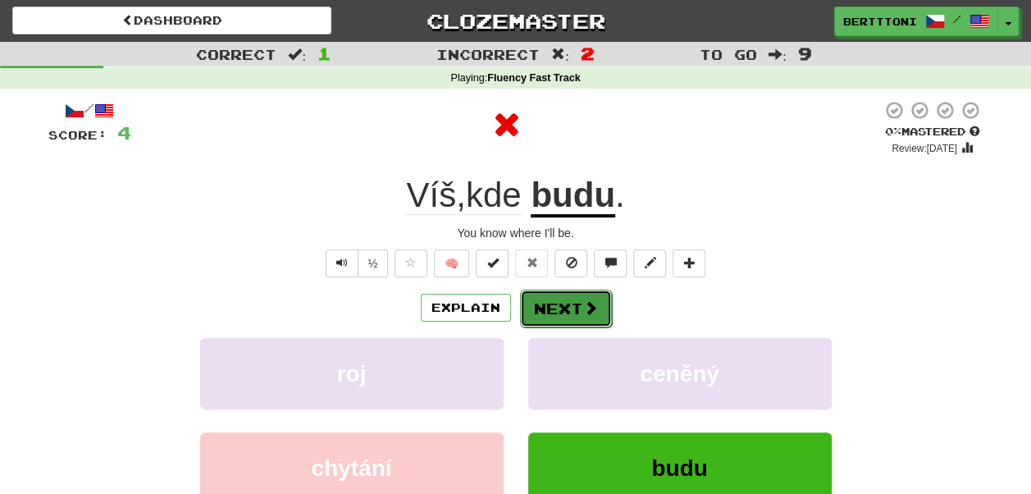
click at [568, 303] on button "Next" at bounding box center [566, 309] width 92 height 38
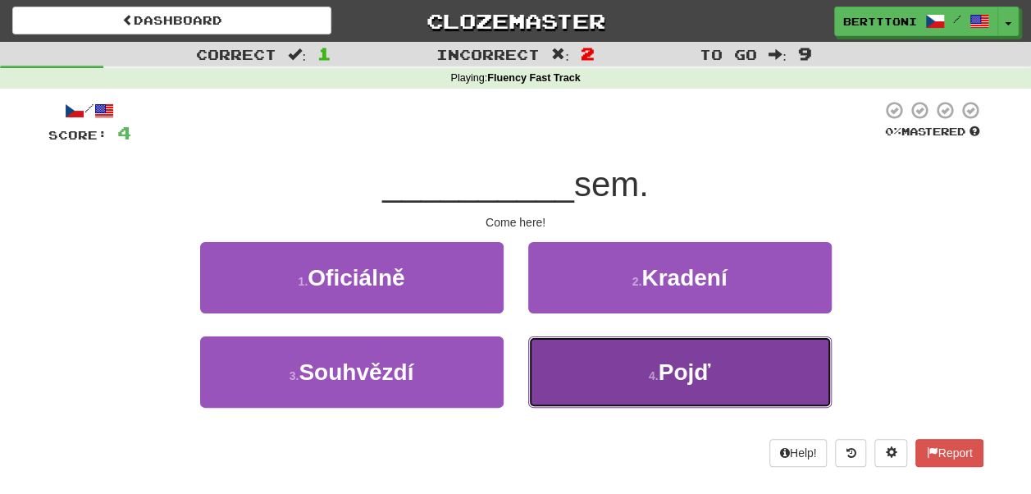
click at [660, 372] on span "Pojď" at bounding box center [685, 371] width 52 height 25
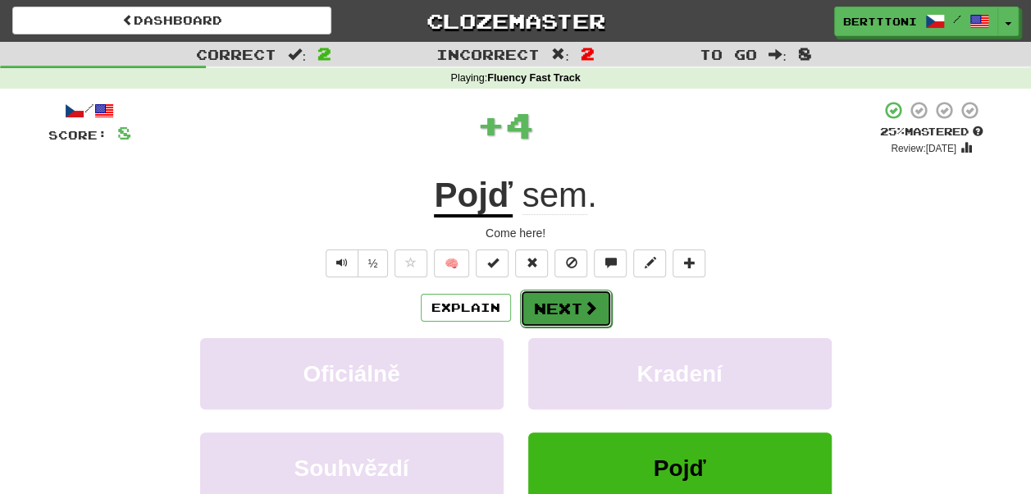
click at [563, 310] on button "Next" at bounding box center [566, 309] width 92 height 38
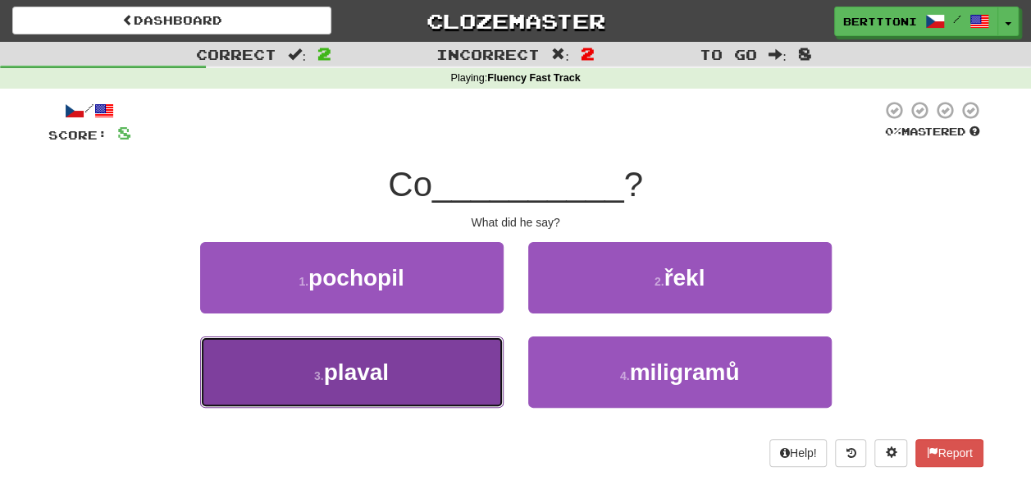
click at [432, 377] on button "3 . plaval" at bounding box center [352, 371] width 304 height 71
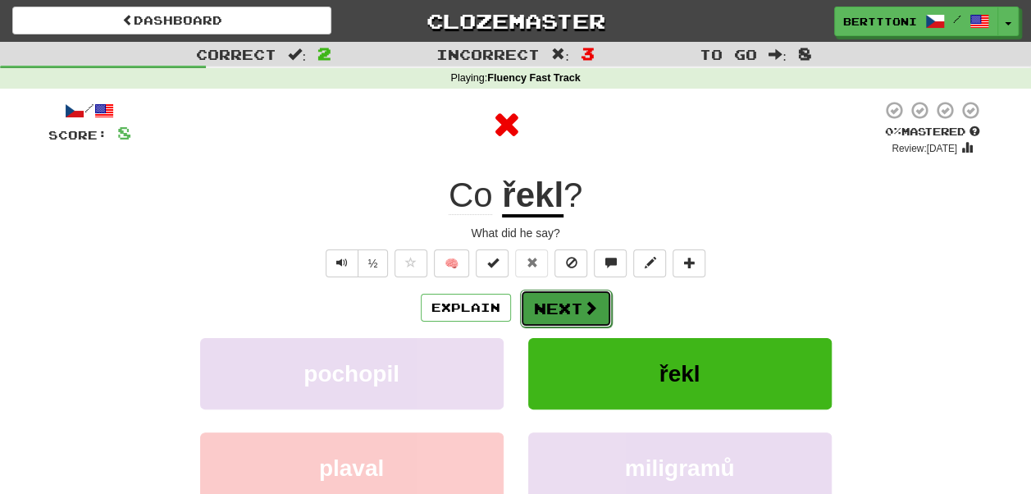
click at [573, 320] on button "Next" at bounding box center [566, 309] width 92 height 38
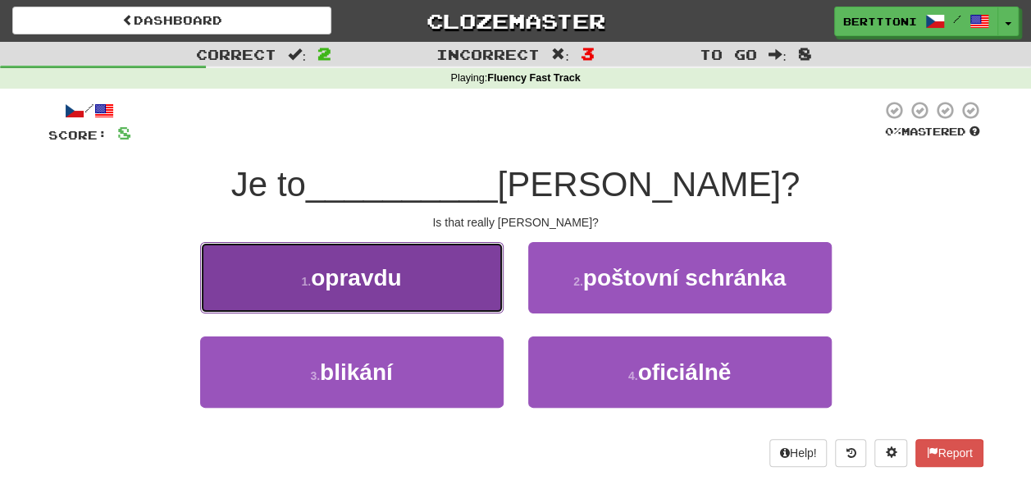
click at [370, 280] on span "opravdu" at bounding box center [356, 277] width 90 height 25
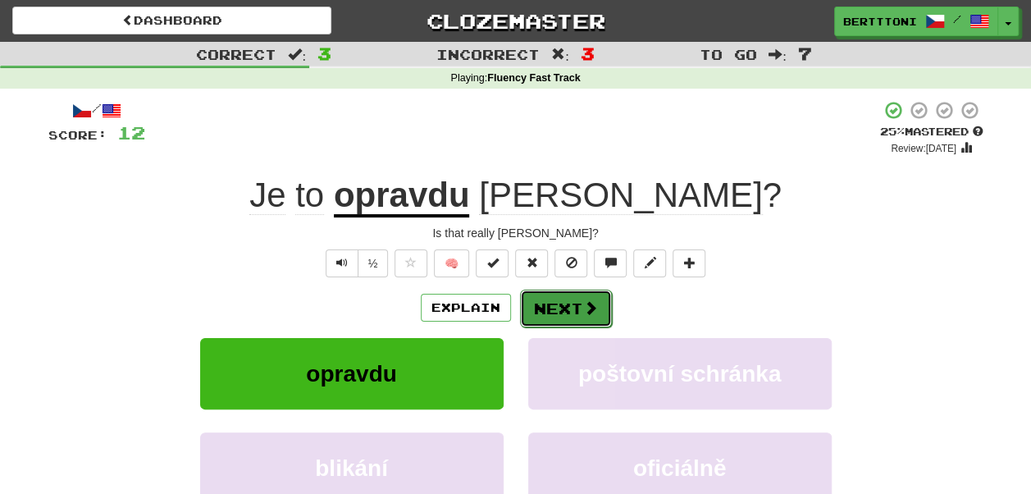
click at [566, 314] on button "Next" at bounding box center [566, 309] width 92 height 38
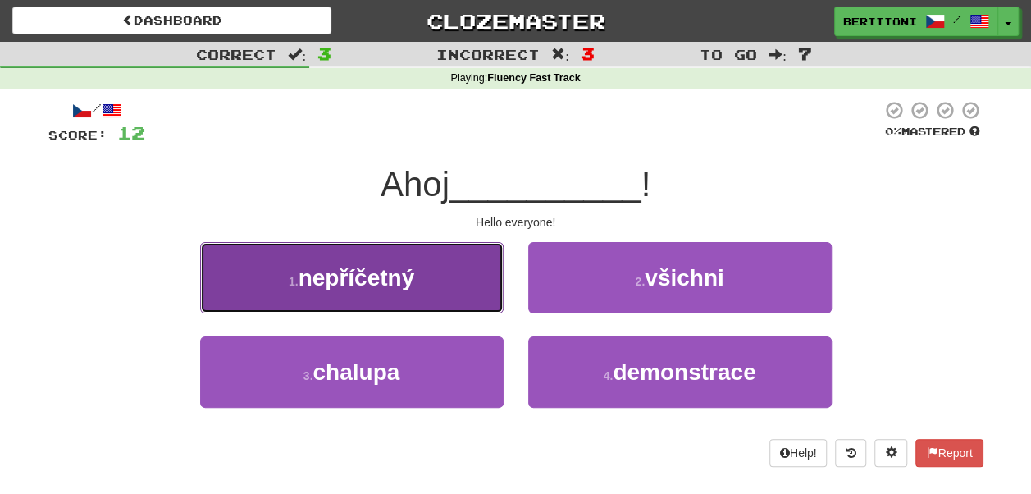
click at [447, 290] on button "1 . nepříčetný" at bounding box center [352, 277] width 304 height 71
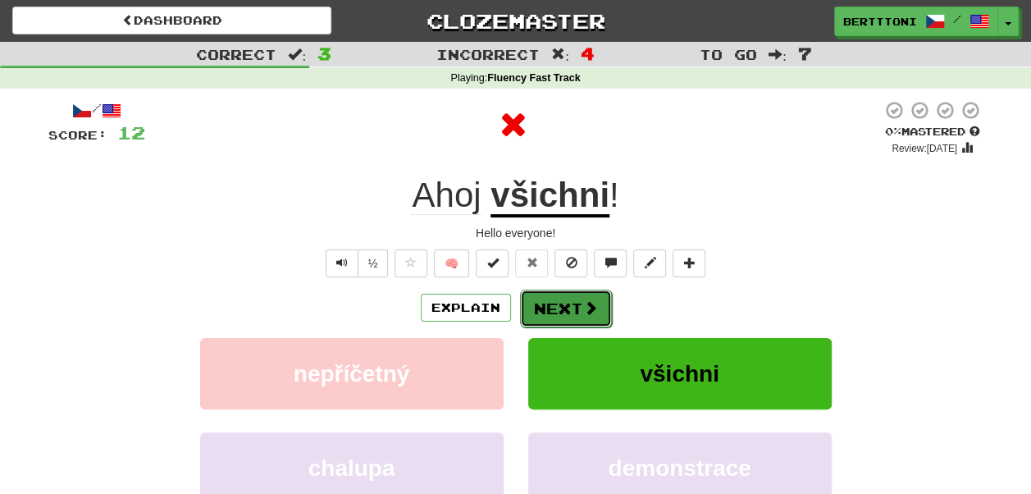
click at [559, 311] on button "Next" at bounding box center [566, 309] width 92 height 38
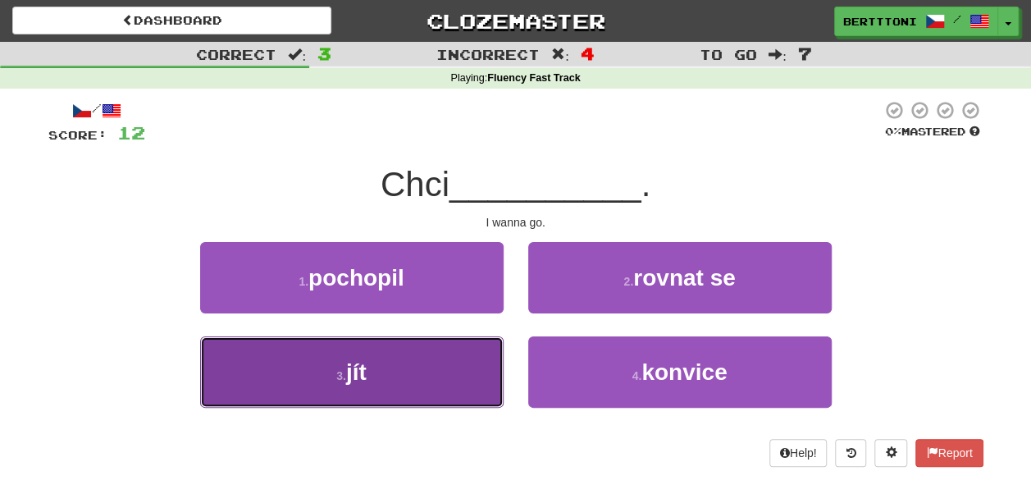
click at [440, 371] on button "3 . jít" at bounding box center [352, 371] width 304 height 71
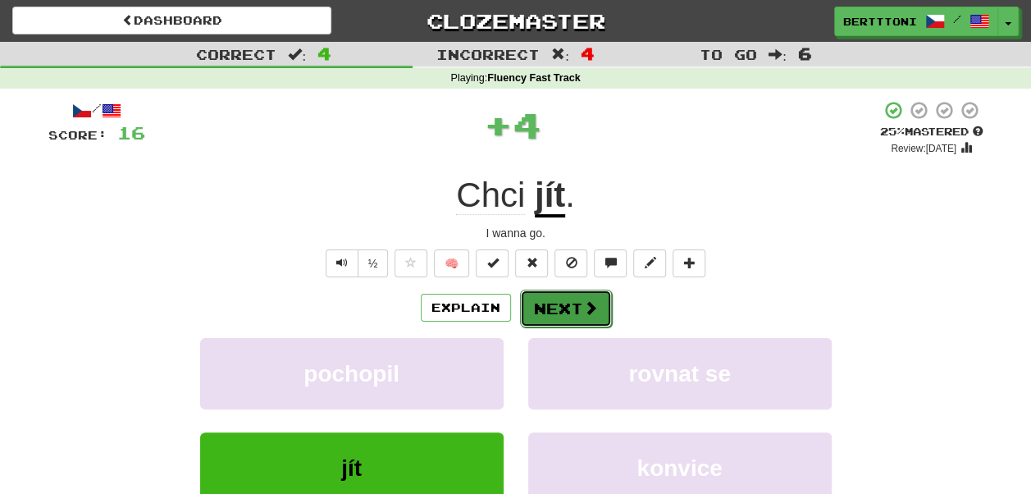
click at [564, 302] on button "Next" at bounding box center [566, 309] width 92 height 38
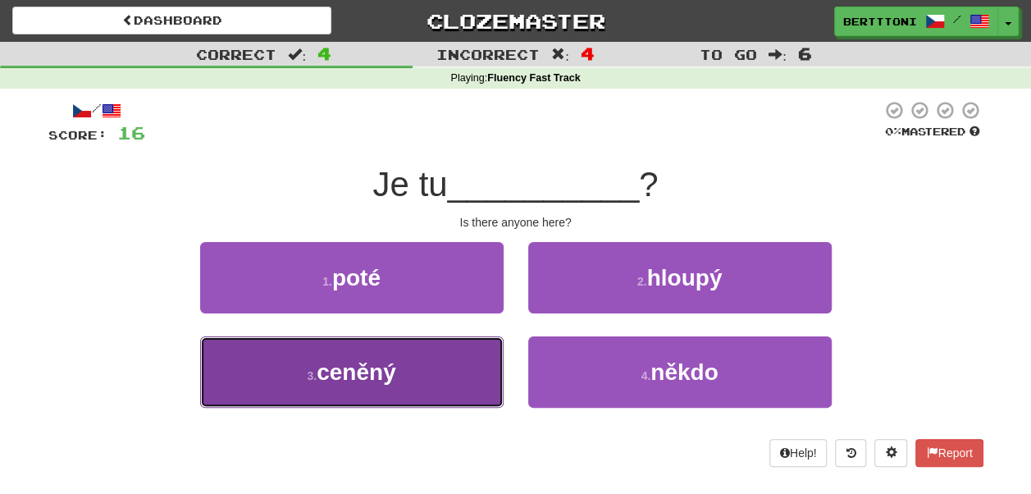
click at [433, 363] on button "3 . ceněný" at bounding box center [352, 371] width 304 height 71
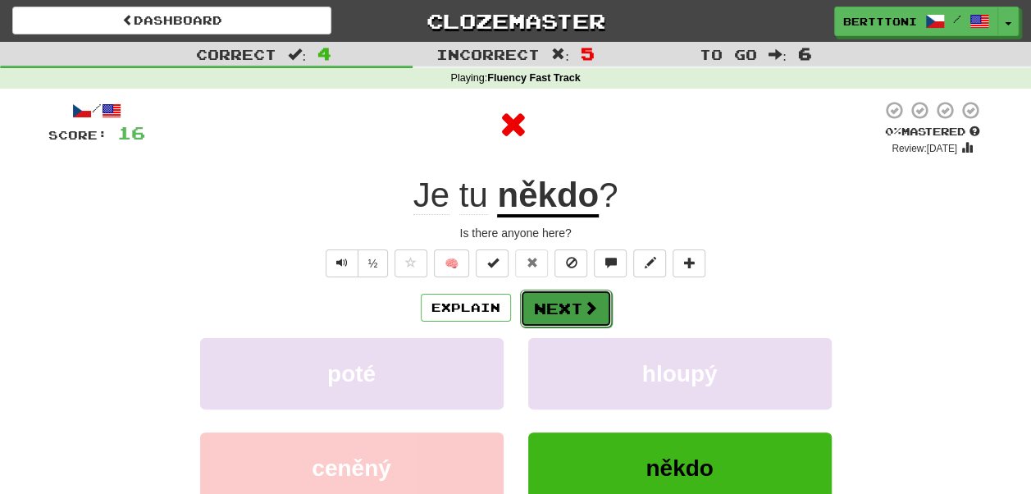
click at [559, 317] on button "Next" at bounding box center [566, 309] width 92 height 38
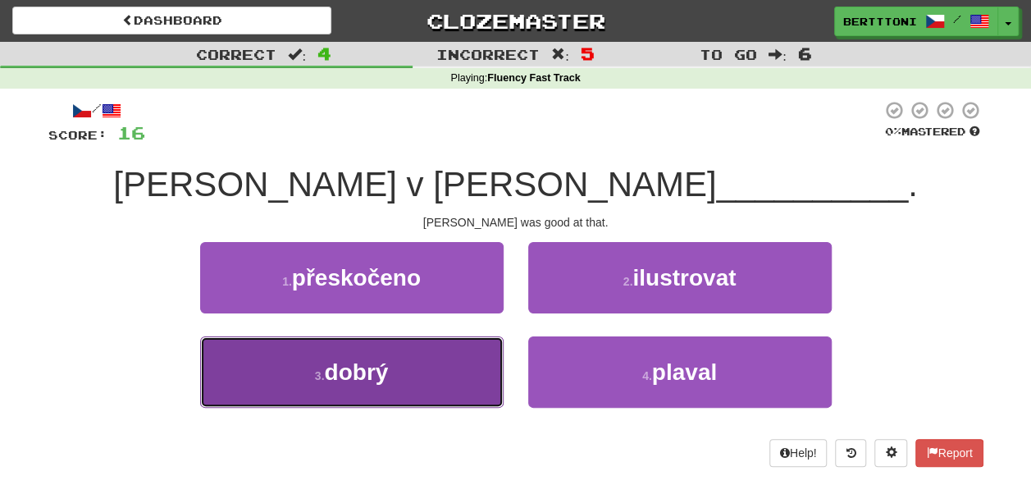
click at [445, 367] on button "3 . dobrý" at bounding box center [352, 371] width 304 height 71
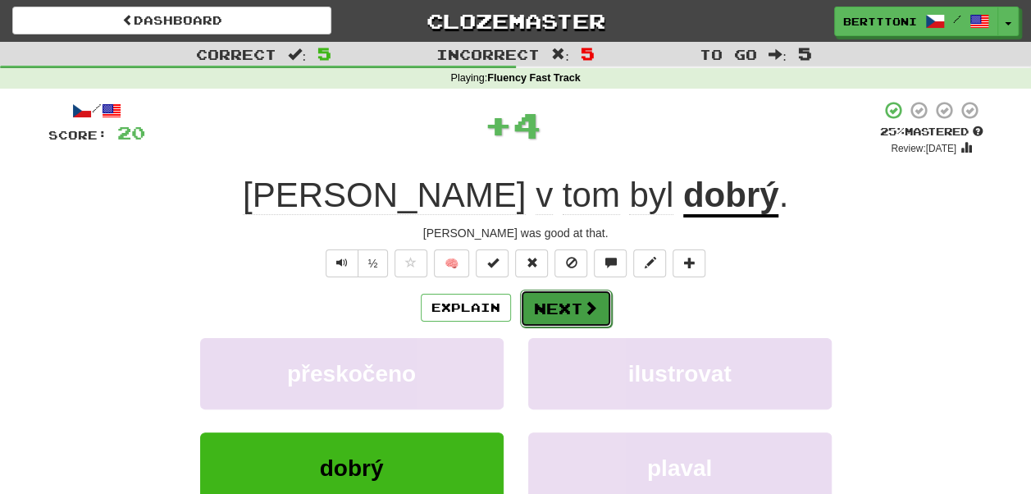
click at [568, 305] on button "Next" at bounding box center [566, 309] width 92 height 38
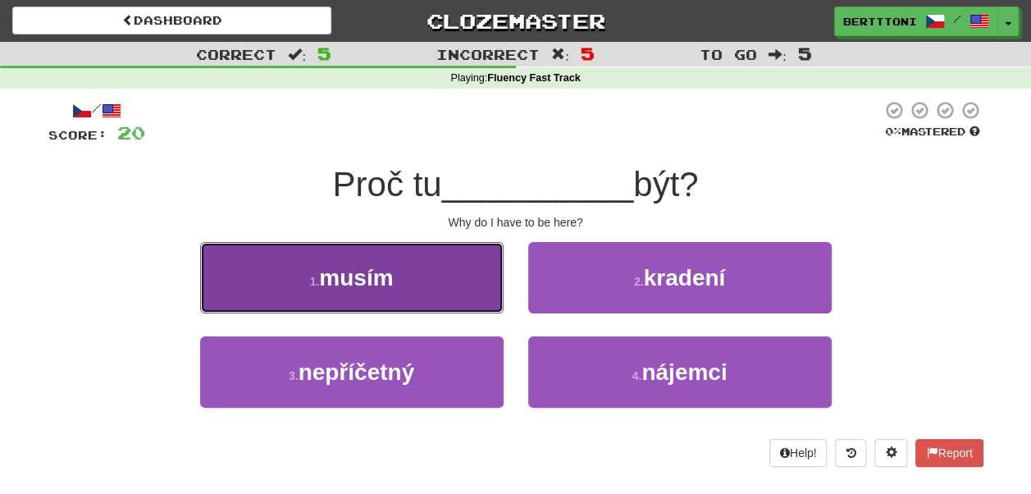
click at [464, 296] on button "1 . musím" at bounding box center [352, 277] width 304 height 71
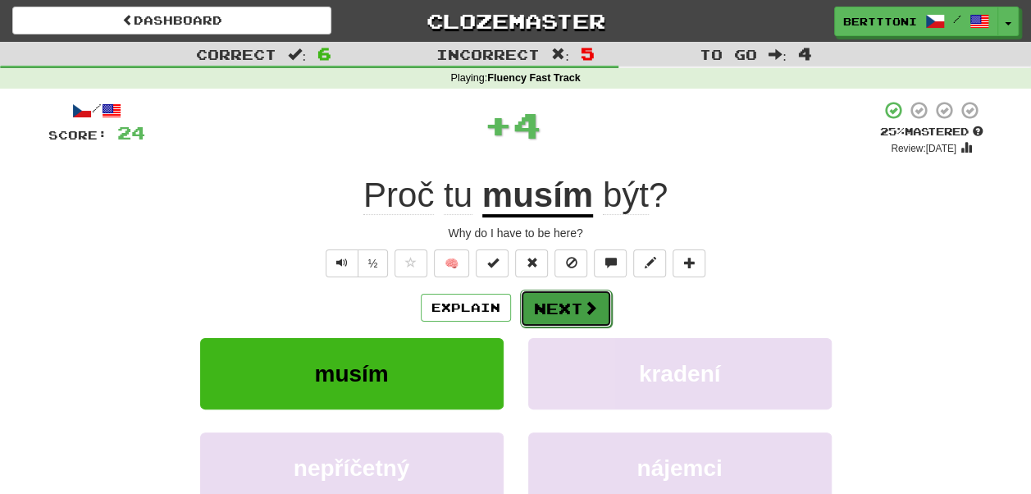
click at [577, 309] on button "Next" at bounding box center [566, 309] width 92 height 38
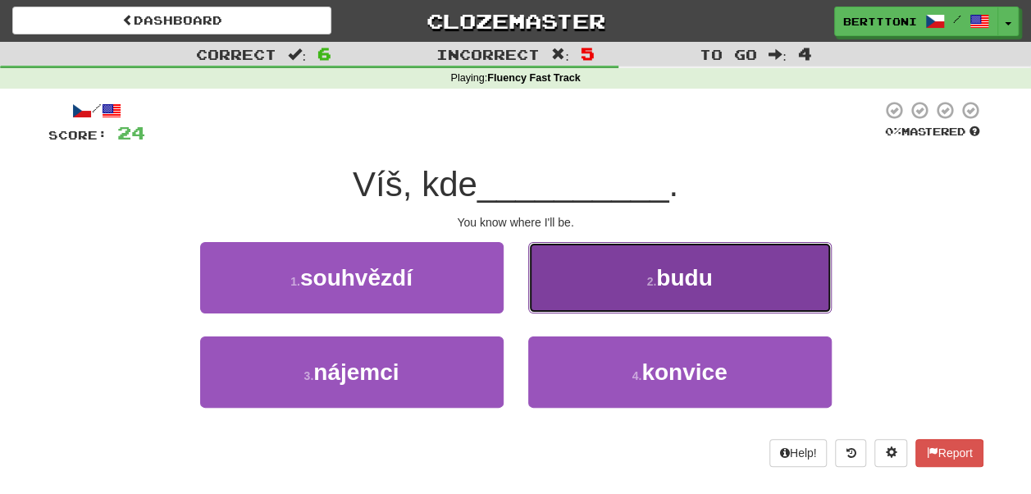
click at [667, 284] on span "budu" at bounding box center [684, 277] width 56 height 25
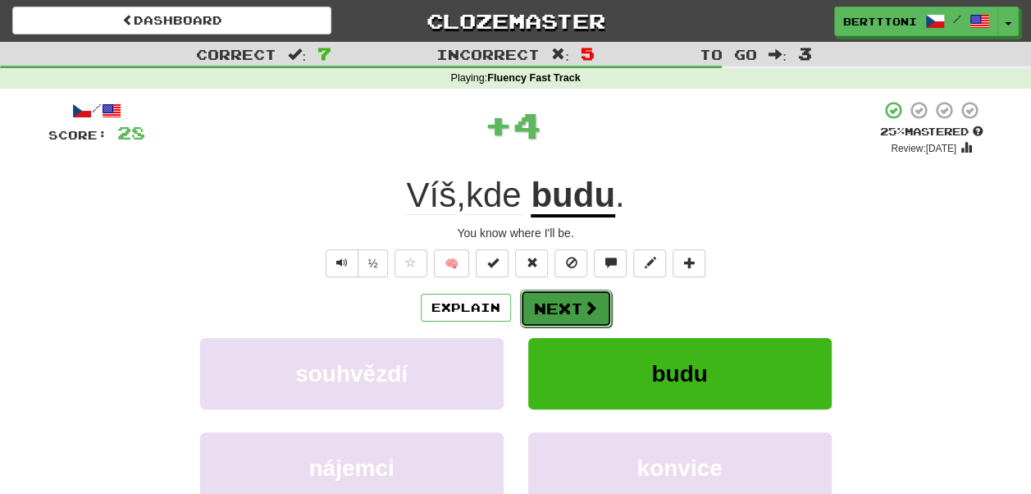
click at [573, 305] on button "Next" at bounding box center [566, 309] width 92 height 38
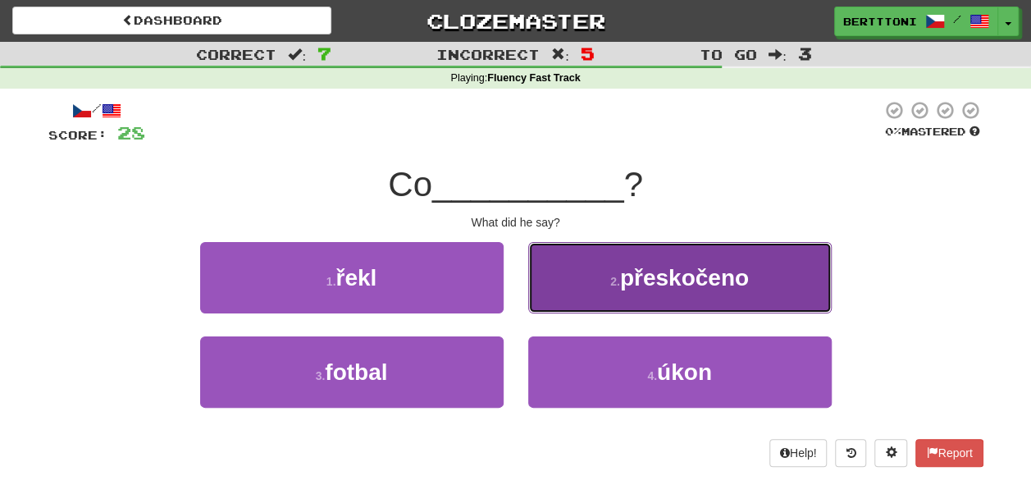
click at [648, 289] on span "přeskočeno" at bounding box center [684, 277] width 129 height 25
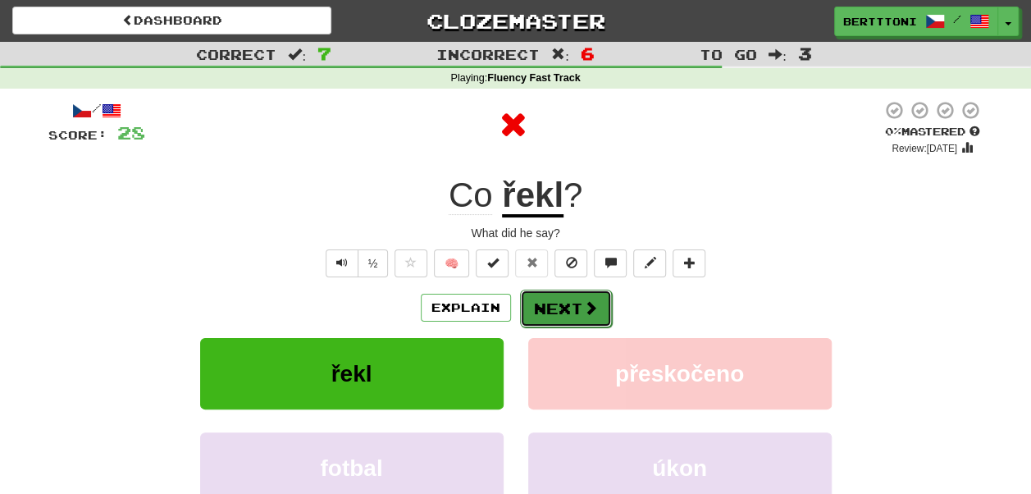
click at [586, 310] on span at bounding box center [590, 307] width 15 height 15
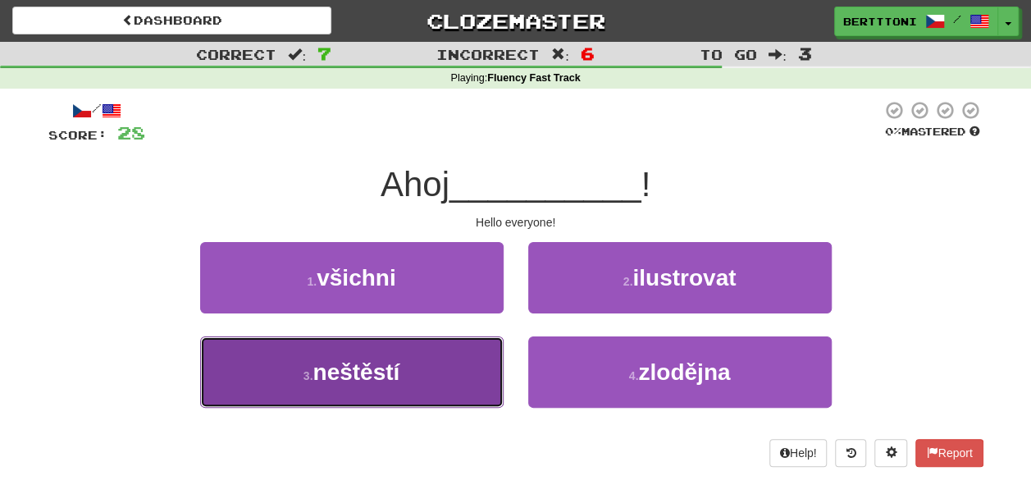
click at [439, 369] on button "3 . neštěstí" at bounding box center [352, 371] width 304 height 71
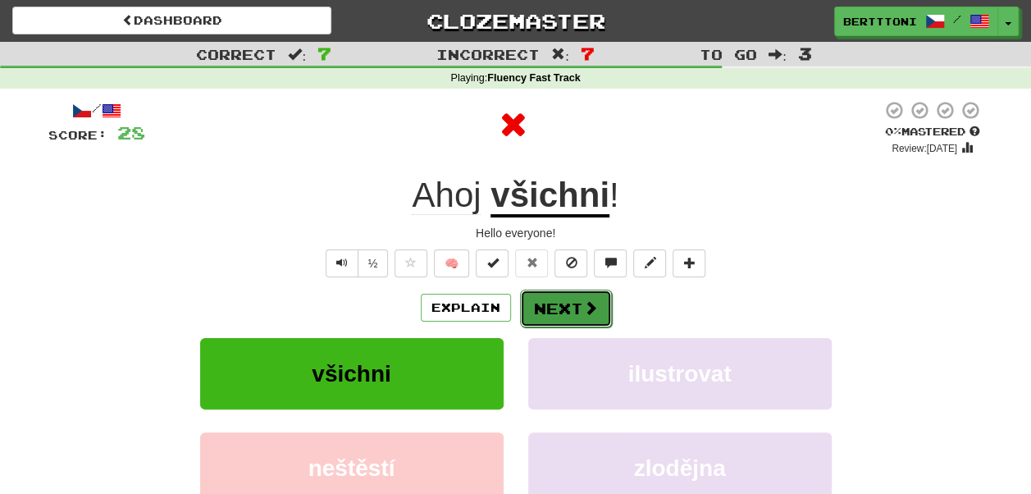
click at [571, 308] on button "Next" at bounding box center [566, 309] width 92 height 38
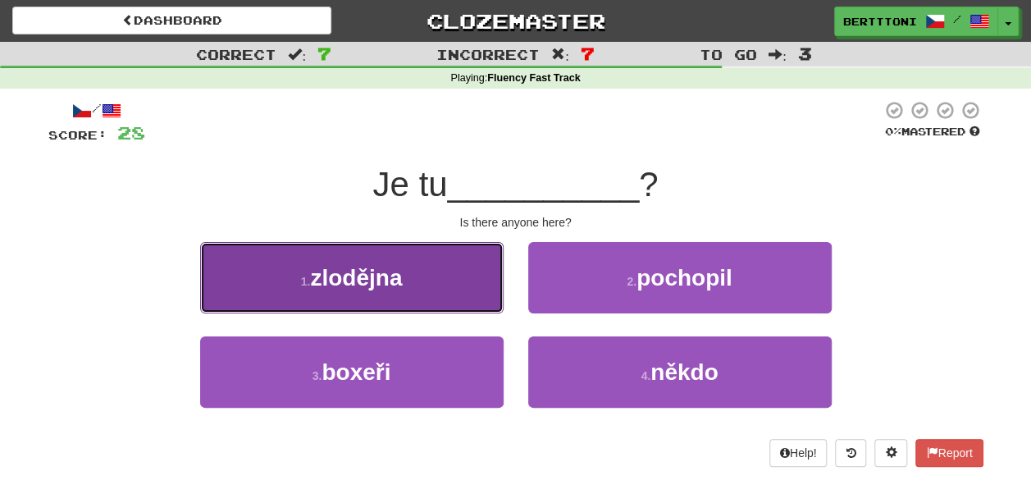
click at [470, 292] on button "1 . zlodějna" at bounding box center [352, 277] width 304 height 71
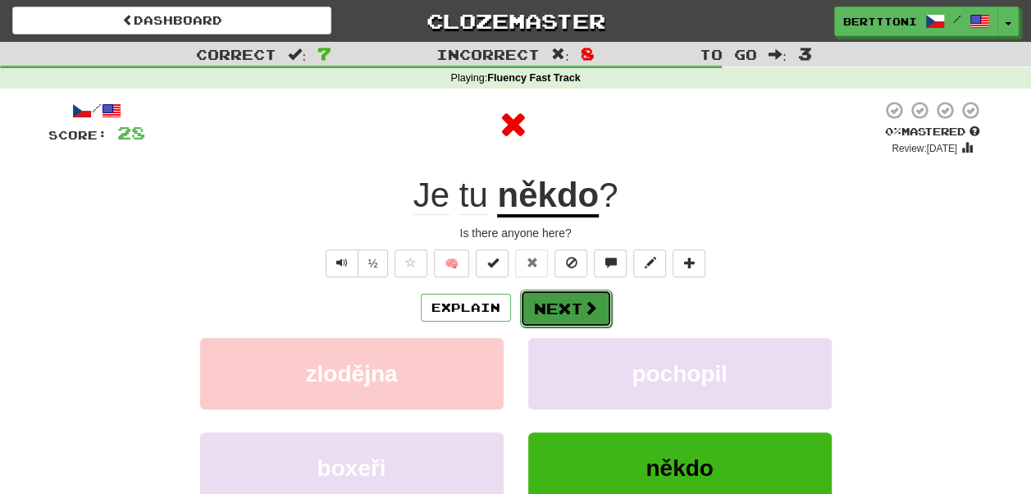
click at [562, 308] on button "Next" at bounding box center [566, 309] width 92 height 38
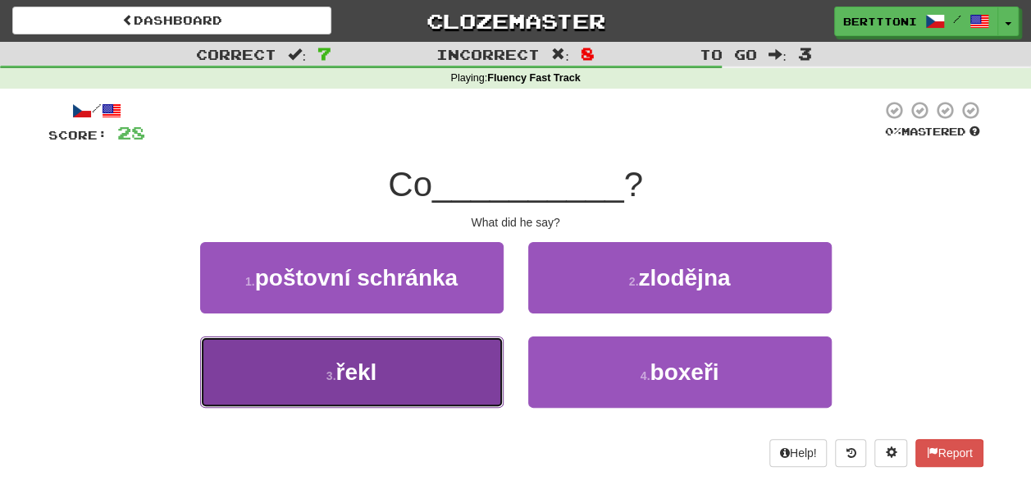
click at [444, 358] on button "3 . řekl" at bounding box center [352, 371] width 304 height 71
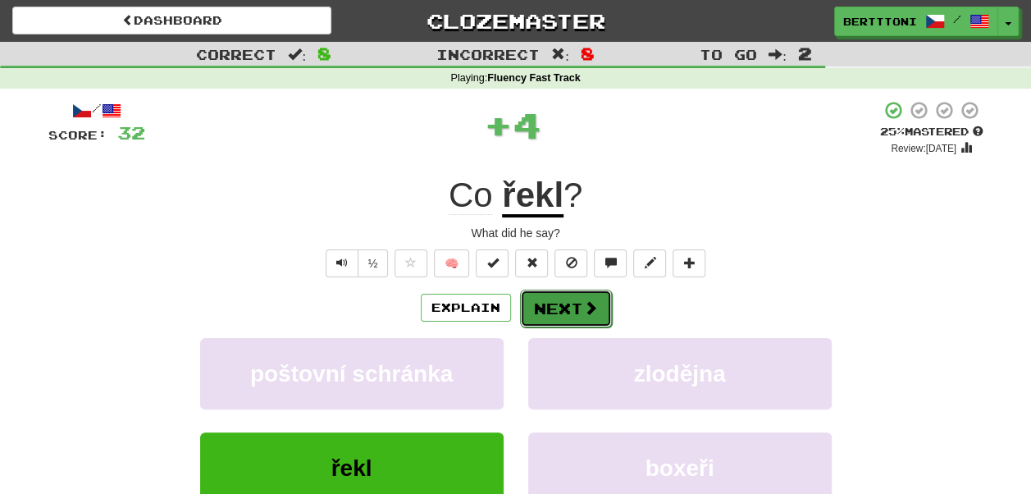
click at [564, 303] on button "Next" at bounding box center [566, 309] width 92 height 38
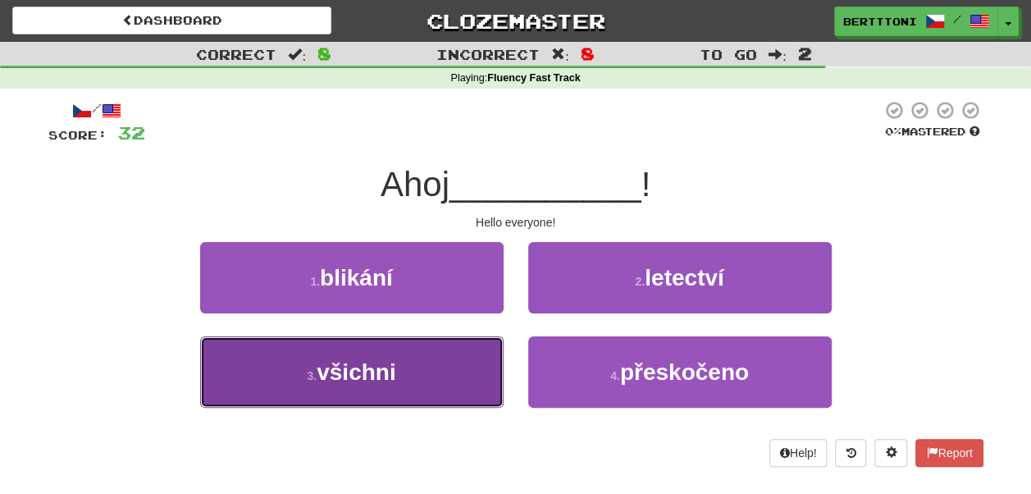
click at [491, 358] on button "3 . všichni" at bounding box center [352, 371] width 304 height 71
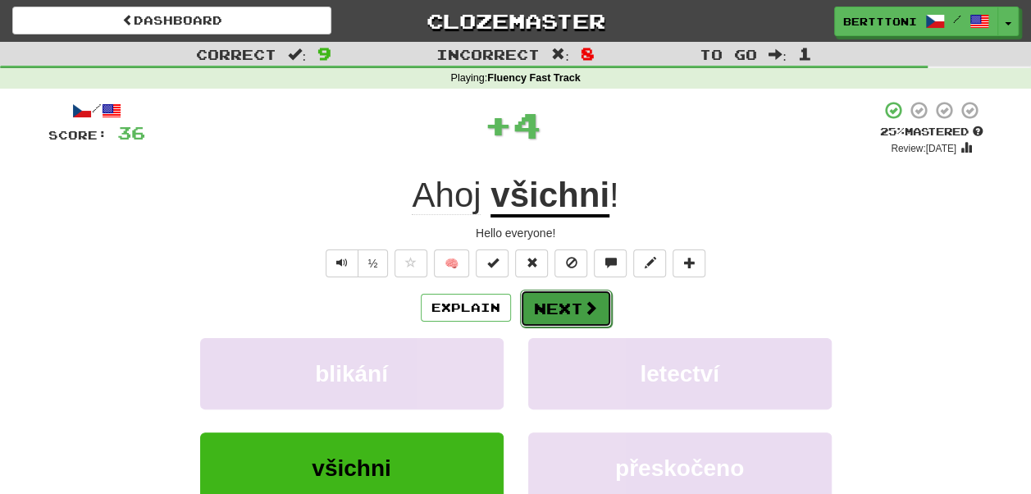
click at [550, 306] on button "Next" at bounding box center [566, 309] width 92 height 38
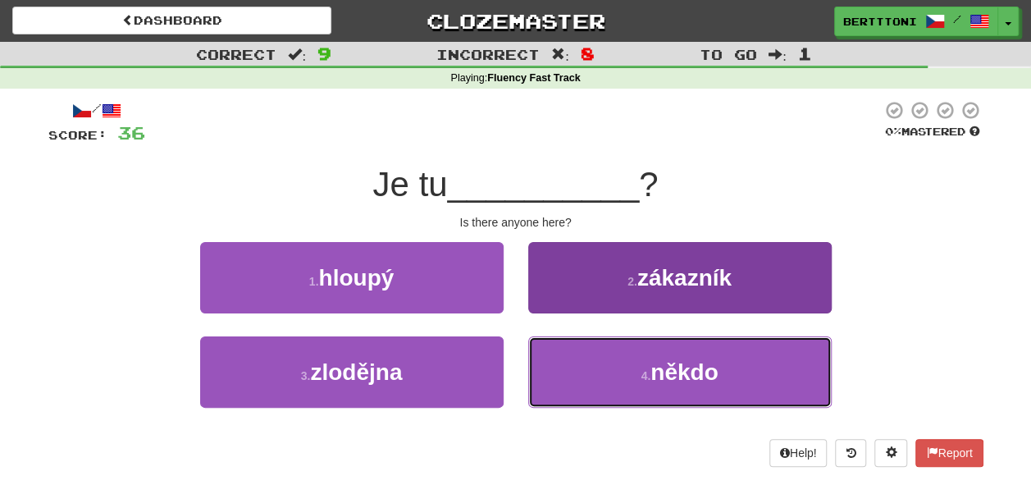
click at [602, 349] on button "4 . někdo" at bounding box center [680, 371] width 304 height 71
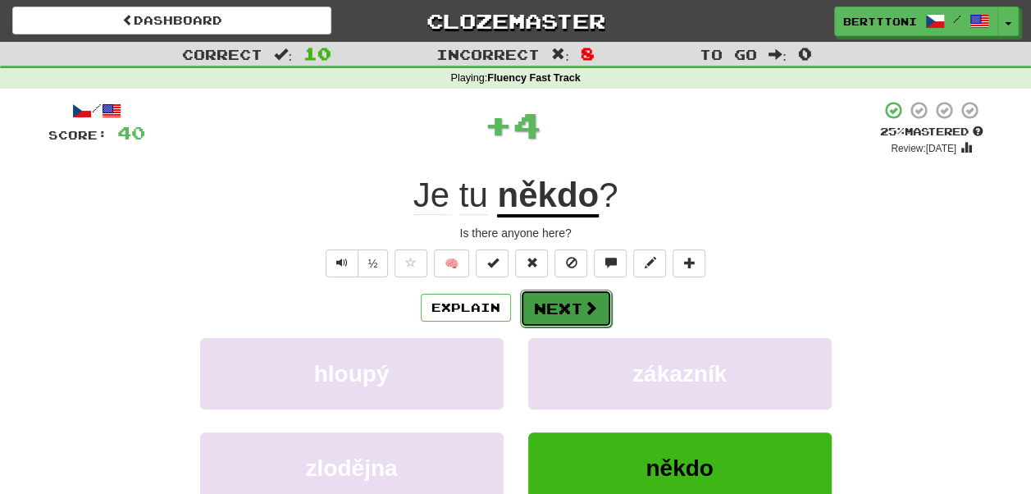
click at [563, 300] on button "Next" at bounding box center [566, 309] width 92 height 38
